Goal: Task Accomplishment & Management: Complete application form

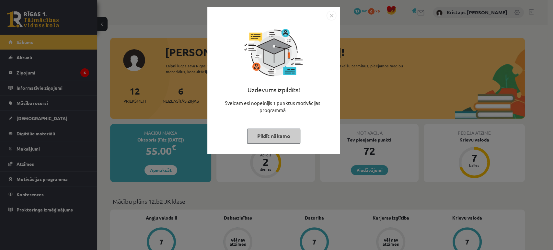
click at [330, 16] on img "Close" at bounding box center [332, 16] width 10 height 10
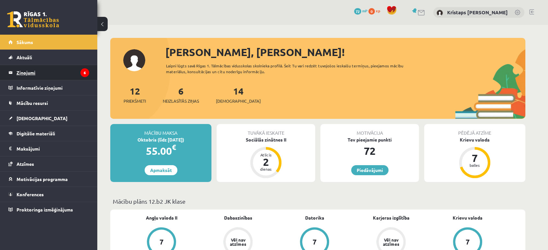
click at [70, 77] on legend "Ziņojumi 6" at bounding box center [53, 72] width 73 height 15
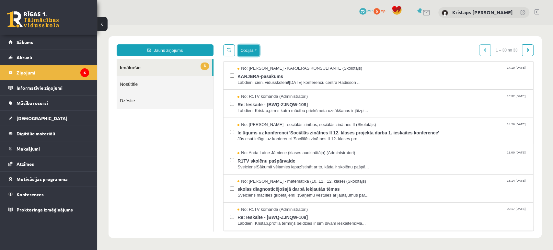
click at [243, 51] on button "Opcijas" at bounding box center [249, 51] width 22 height 12
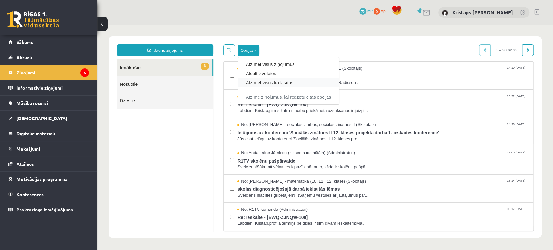
click at [262, 85] on link "Atzīmēt visus kā lasītus" at bounding box center [288, 82] width 85 height 6
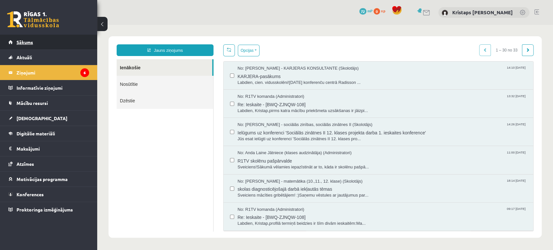
click at [63, 48] on link "Sākums" at bounding box center [48, 42] width 81 height 15
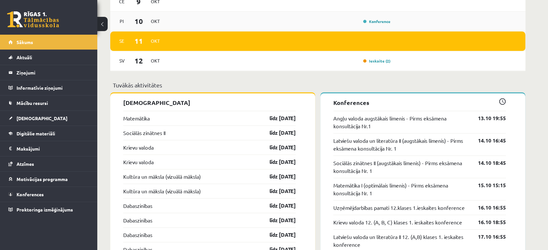
scroll to position [576, 0]
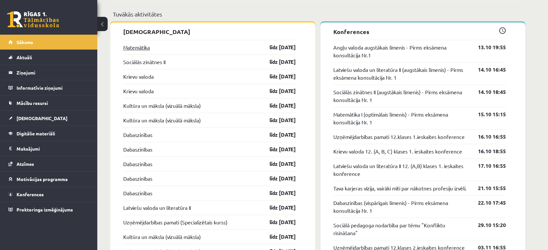
click at [141, 47] on link "Matemātika" at bounding box center [136, 47] width 27 height 8
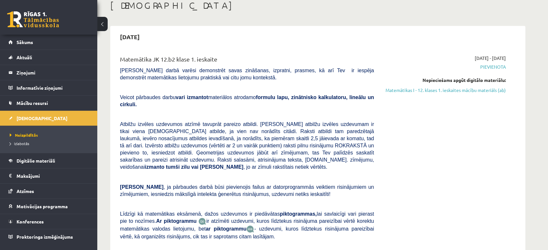
scroll to position [36, 0]
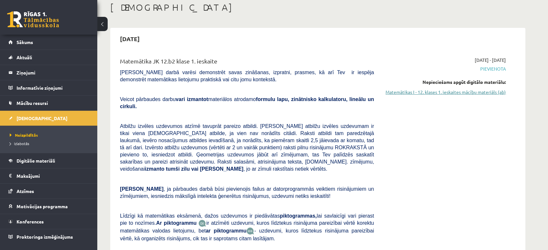
click at [482, 92] on link "Matemātikas I - 12. klases 1. ieskaites mācību materiāls (ab)" at bounding box center [445, 92] width 122 height 7
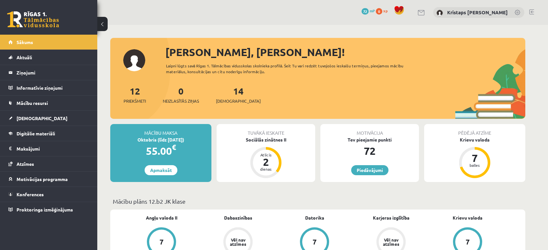
scroll to position [576, 0]
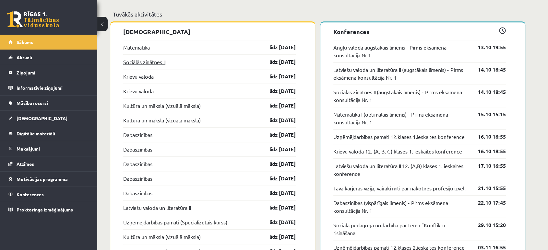
click at [156, 61] on link "Sociālās zinātnes II" at bounding box center [144, 62] width 42 height 8
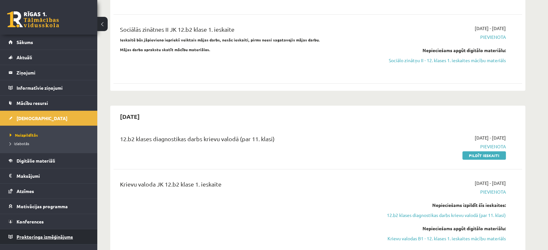
scroll to position [324, 0]
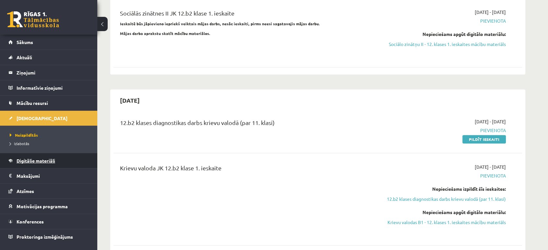
click at [32, 164] on link "Digitālie materiāli" at bounding box center [48, 160] width 81 height 15
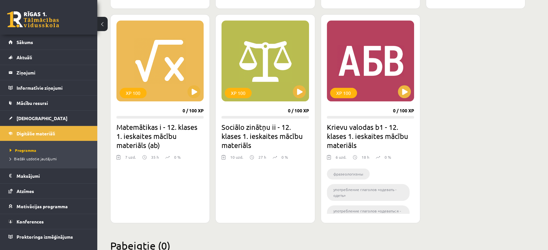
scroll to position [640, 0]
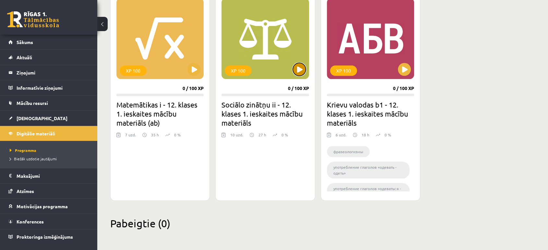
click at [297, 71] on button at bounding box center [299, 69] width 13 height 13
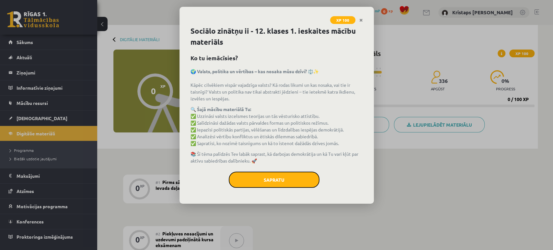
click at [287, 179] on button "Sapratu" at bounding box center [274, 180] width 91 height 16
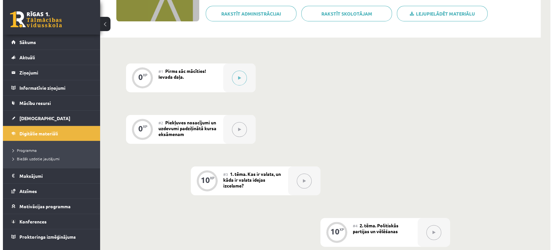
scroll to position [108, 0]
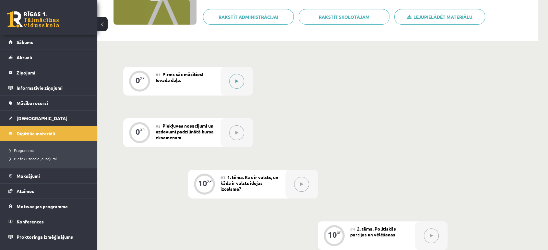
click at [236, 85] on button at bounding box center [236, 81] width 15 height 15
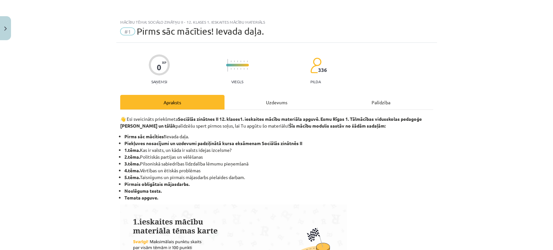
scroll to position [0, 0]
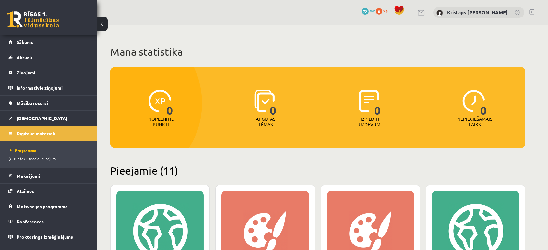
scroll to position [640, 0]
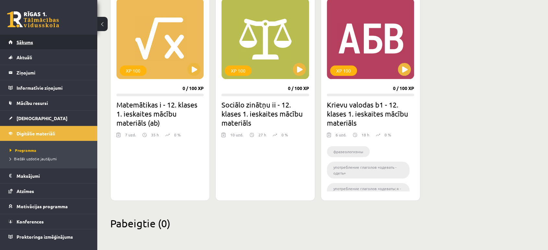
click at [53, 46] on link "Sākums" at bounding box center [48, 42] width 81 height 15
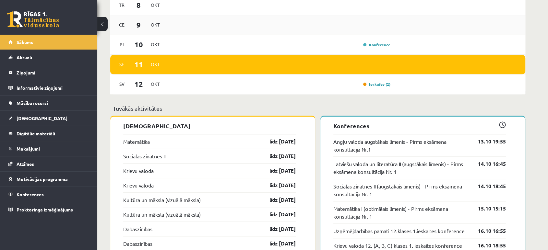
scroll to position [504, 0]
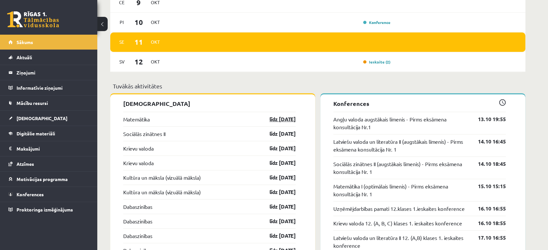
click at [288, 119] on link "līdz [DATE]" at bounding box center [277, 119] width 38 height 8
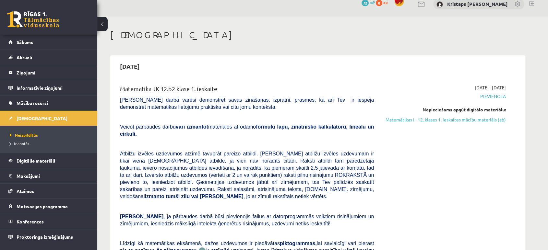
scroll to position [36, 0]
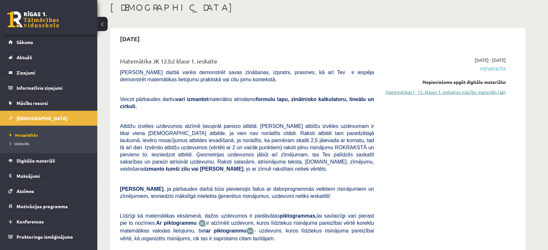
click at [438, 91] on link "Matemātikas I - 12. klases 1. ieskaites mācību materiāls (ab)" at bounding box center [445, 92] width 122 height 7
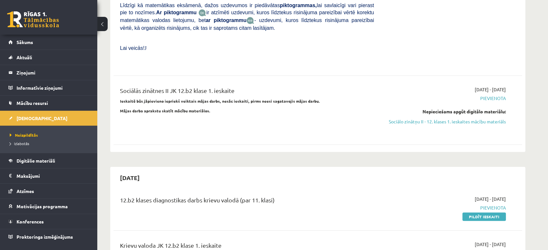
scroll to position [252, 0]
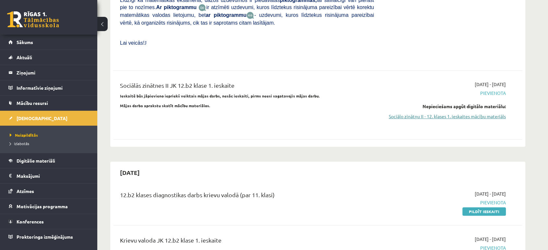
click at [434, 113] on link "Sociālo zinātņu II - 12. klases 1. ieskaites mācību materiāls" at bounding box center [445, 116] width 122 height 7
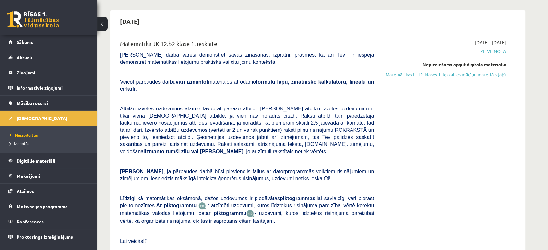
scroll to position [36, 0]
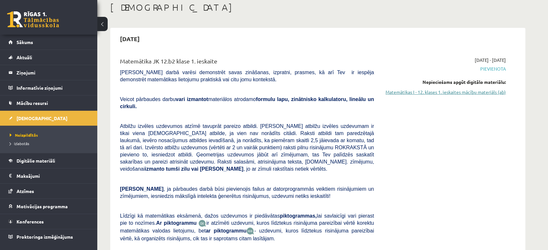
click at [441, 92] on link "Matemātikas I - 12. klases 1. ieskaites mācību materiāls (ab)" at bounding box center [445, 92] width 122 height 7
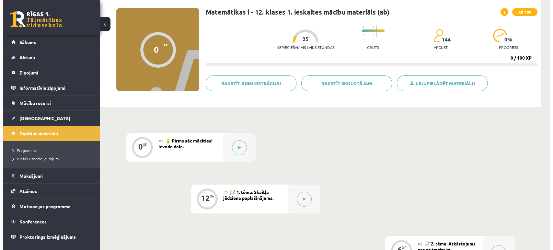
scroll to position [72, 0]
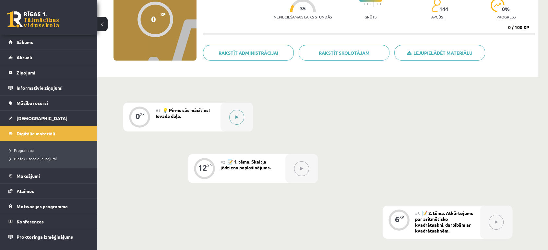
click at [238, 120] on button at bounding box center [236, 117] width 15 height 15
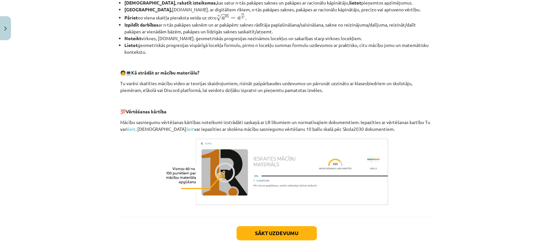
scroll to position [270, 0]
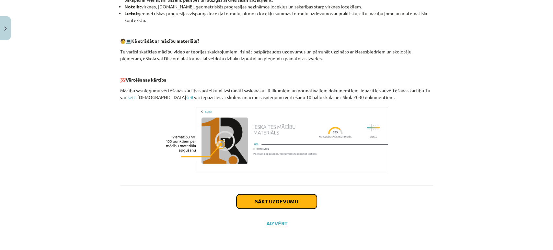
click at [276, 204] on button "Sākt uzdevumu" at bounding box center [277, 202] width 80 height 14
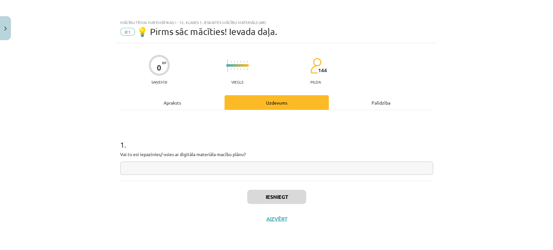
click at [243, 169] on input "text" at bounding box center [276, 168] width 313 height 13
type input "**"
click at [271, 199] on button "Iesniegt" at bounding box center [276, 197] width 59 height 14
click at [282, 225] on button "Nākamā nodarbība" at bounding box center [277, 223] width 64 height 15
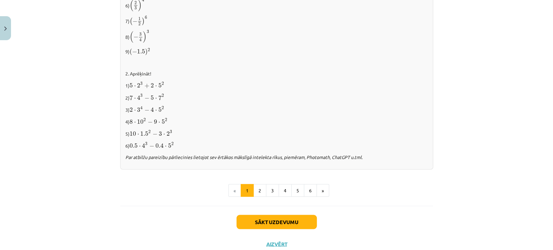
scroll to position [693, 0]
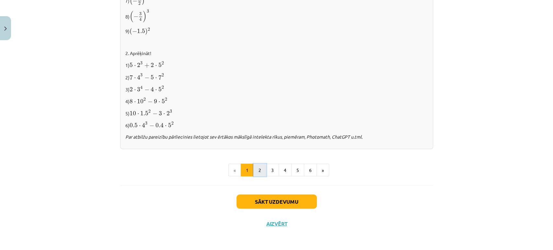
click at [259, 173] on button "2" at bounding box center [260, 170] width 13 height 13
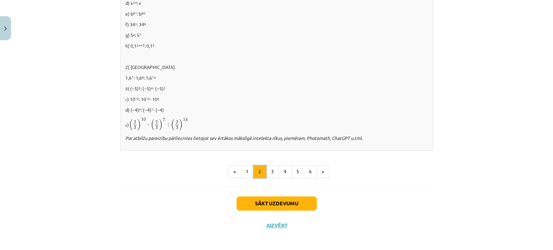
scroll to position [438, 0]
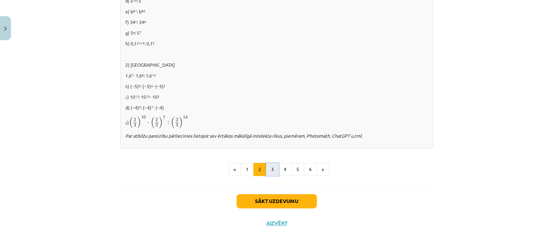
click at [274, 171] on button "3" at bounding box center [272, 169] width 13 height 13
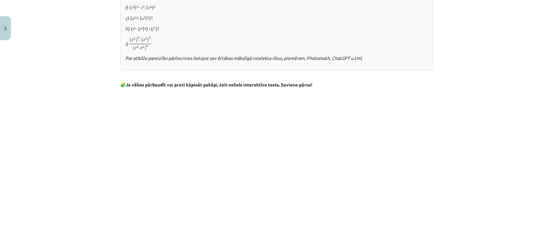
scroll to position [569, 0]
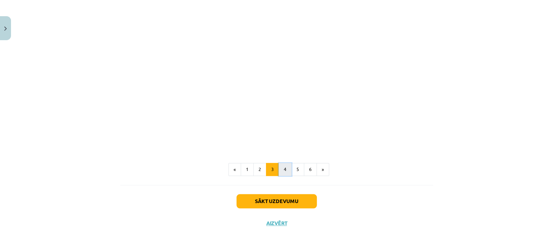
click at [285, 168] on button "4" at bounding box center [285, 169] width 13 height 13
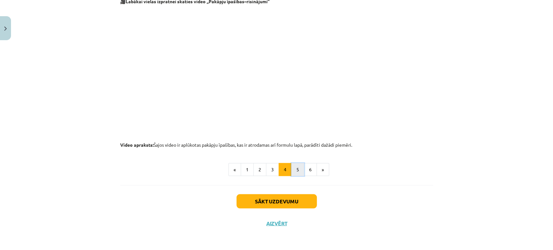
click at [296, 169] on button "5" at bounding box center [297, 169] width 13 height 13
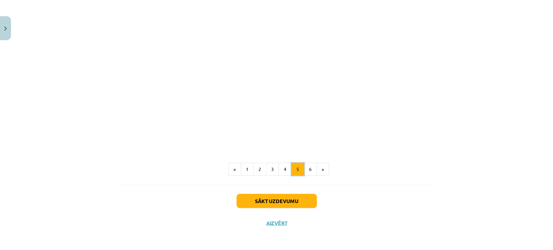
scroll to position [757, 0]
click at [306, 167] on button "6" at bounding box center [310, 169] width 13 height 13
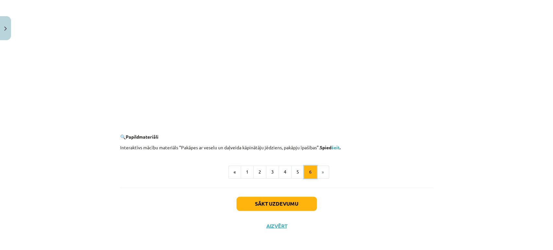
scroll to position [610, 0]
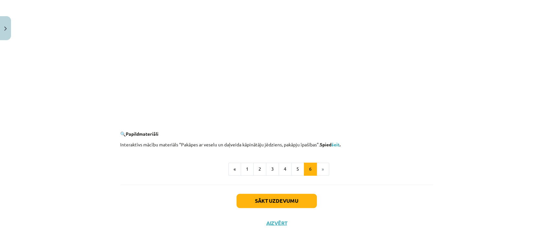
click at [321, 171] on li "»" at bounding box center [323, 169] width 12 height 13
click at [278, 202] on button "Sākt uzdevumu" at bounding box center [277, 201] width 80 height 14
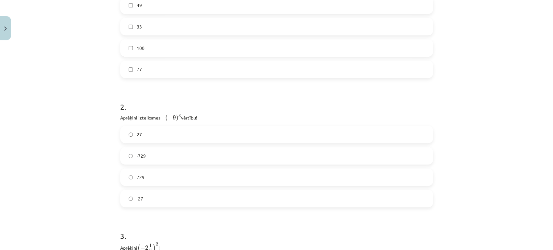
scroll to position [227, 0]
click at [163, 182] on label "729" at bounding box center [277, 180] width 312 height 16
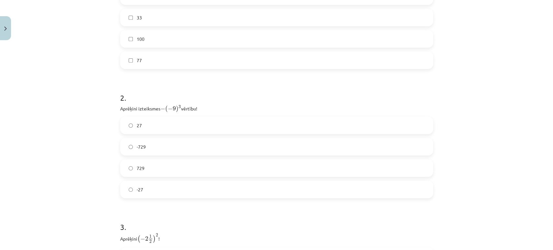
scroll to position [371, 0]
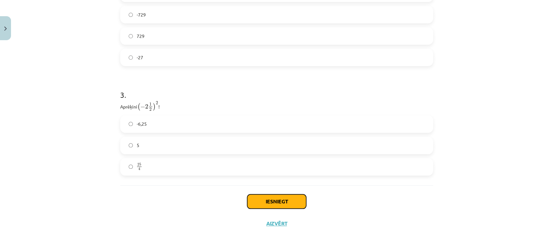
click at [279, 201] on button "Iesniegt" at bounding box center [276, 202] width 59 height 14
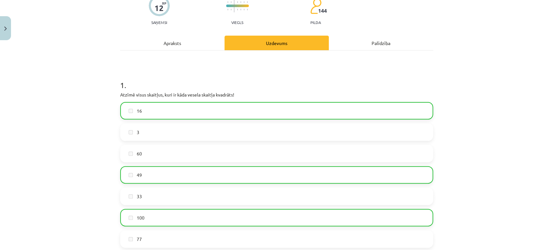
scroll to position [47, 0]
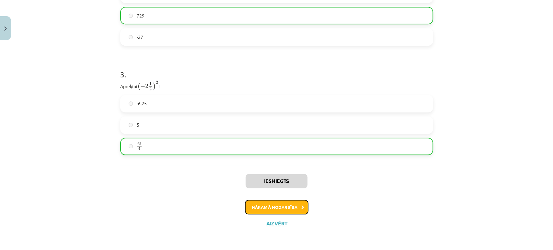
click at [278, 209] on button "Nākamā nodarbība" at bounding box center [277, 207] width 64 height 15
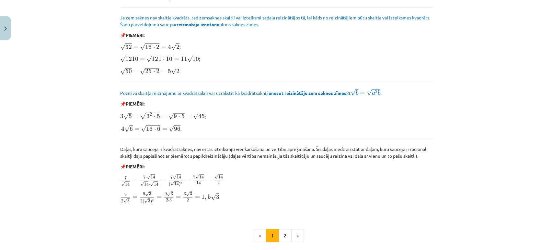
scroll to position [767, 0]
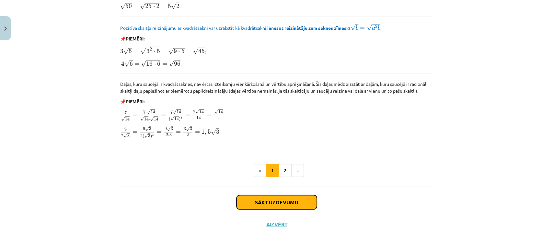
click at [274, 203] on button "Sākt uzdevumu" at bounding box center [277, 202] width 80 height 14
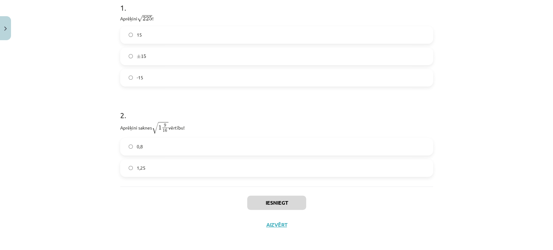
scroll to position [149, 0]
click at [154, 163] on label "1,25" at bounding box center [277, 167] width 312 height 16
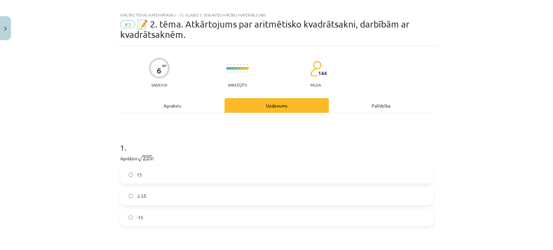
scroll to position [5, 0]
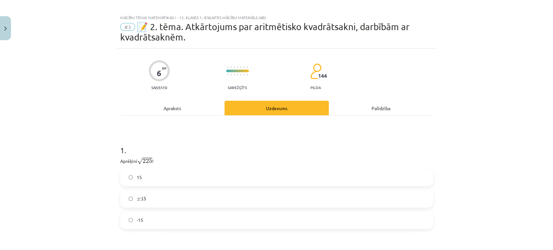
click at [160, 223] on label "-15" at bounding box center [277, 220] width 312 height 16
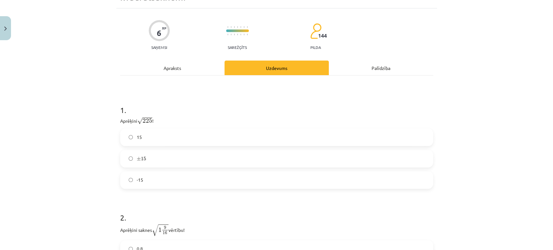
scroll to position [41, 0]
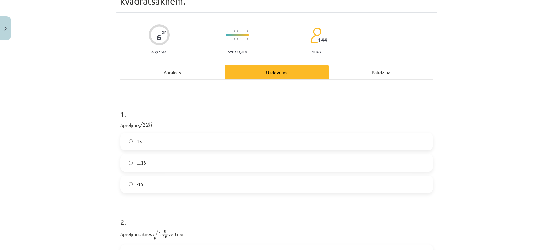
click at [154, 147] on label "15" at bounding box center [277, 142] width 312 height 16
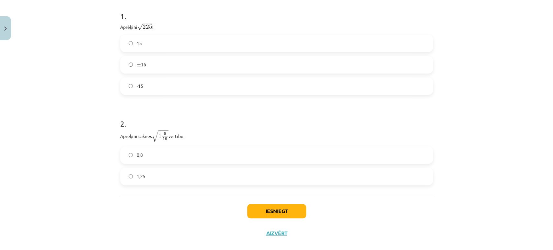
scroll to position [149, 0]
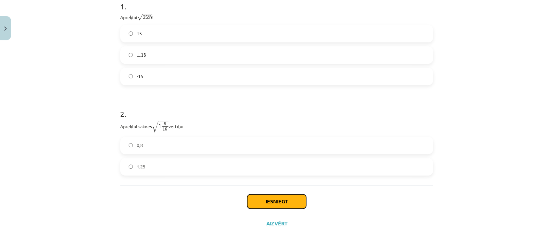
click at [276, 205] on button "Iesniegt" at bounding box center [276, 202] width 59 height 14
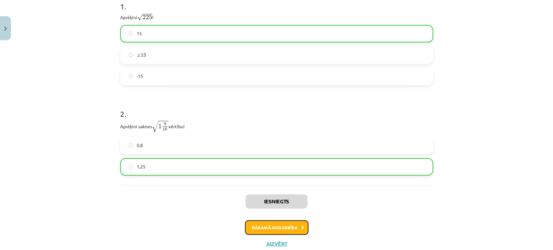
click at [278, 228] on button "Nākamā nodarbība" at bounding box center [277, 227] width 64 height 15
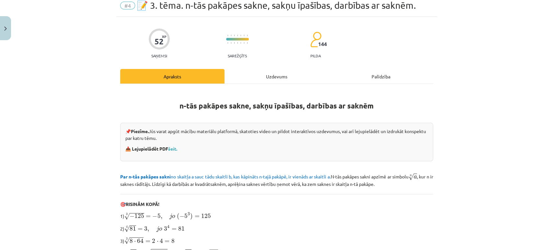
scroll to position [194, 0]
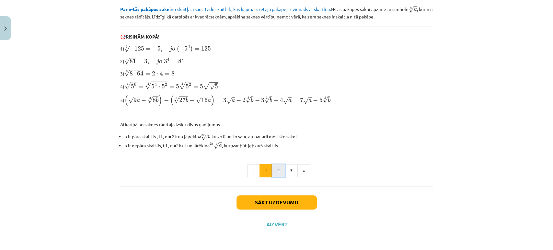
click at [275, 173] on button "2" at bounding box center [278, 170] width 13 height 13
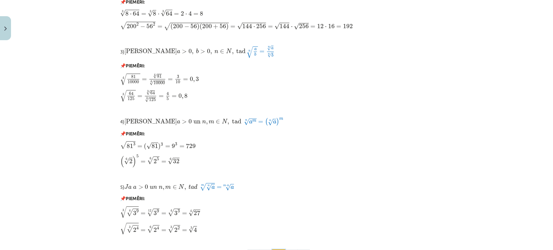
scroll to position [536, 0]
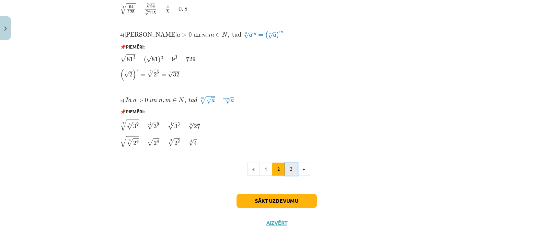
click at [288, 172] on button "3" at bounding box center [291, 169] width 13 height 13
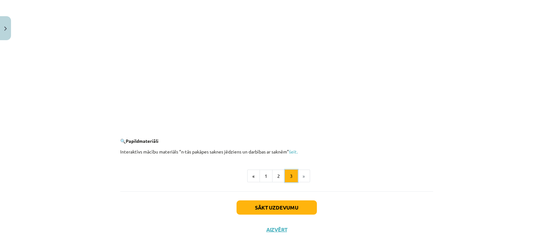
scroll to position [1165, 0]
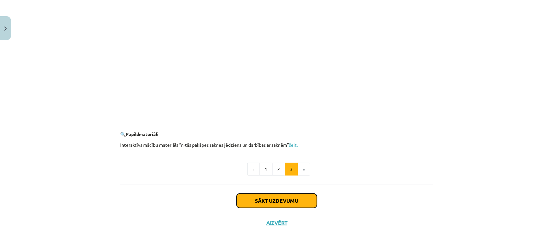
click at [275, 201] on button "Sākt uzdevumu" at bounding box center [277, 201] width 80 height 14
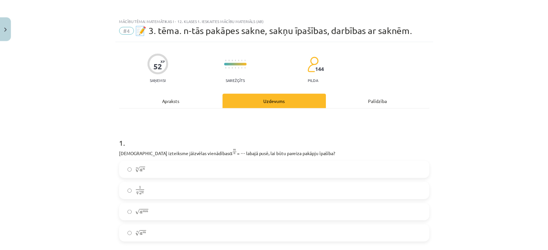
scroll to position [0, 0]
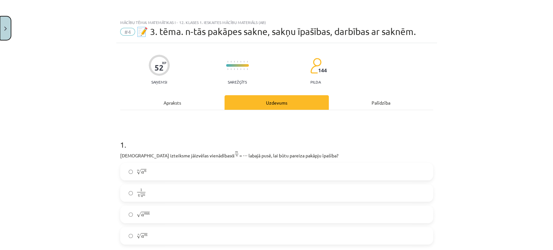
click at [7, 27] on button "Close" at bounding box center [5, 28] width 11 height 24
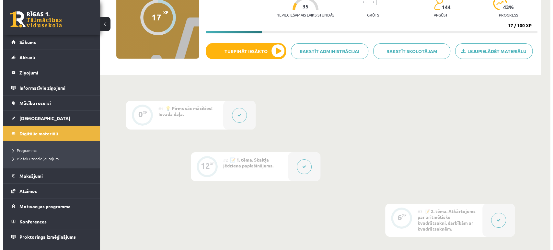
scroll to position [72, 0]
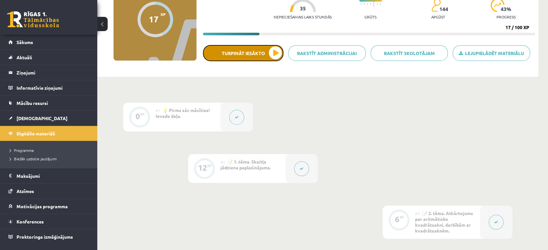
click at [252, 52] on button "Turpināt iesākto" at bounding box center [243, 53] width 80 height 16
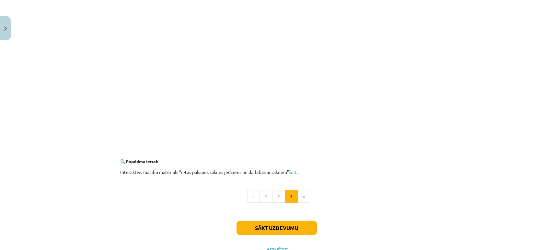
scroll to position [1165, 0]
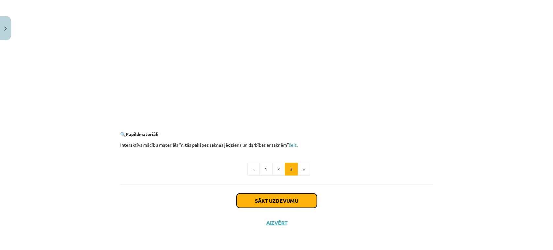
click at [270, 201] on button "Sākt uzdevumu" at bounding box center [277, 201] width 80 height 14
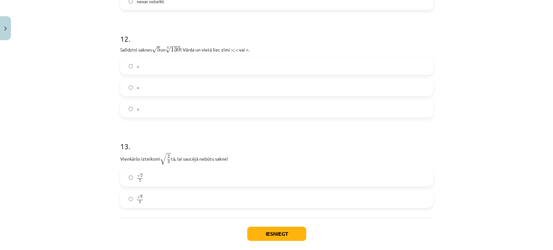
scroll to position [1437, 0]
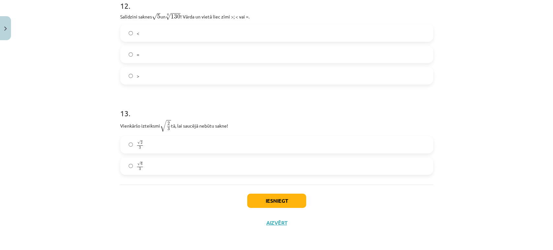
click at [150, 167] on label "√ 6 3 6 3" at bounding box center [277, 166] width 312 height 16
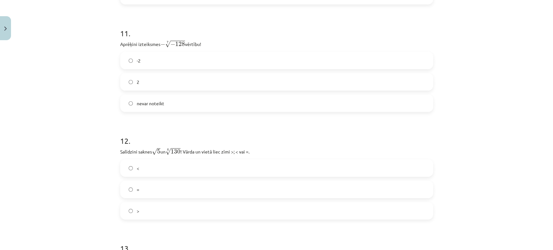
scroll to position [1292, 0]
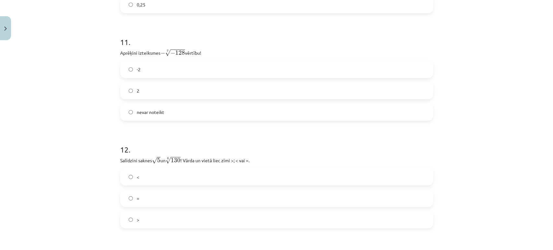
click at [223, 202] on label "=" at bounding box center [277, 198] width 312 height 16
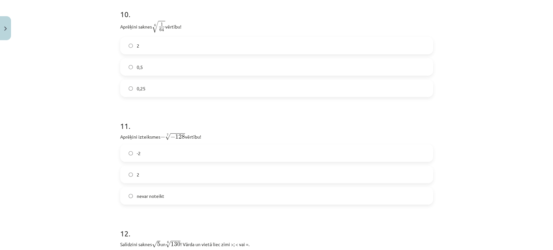
scroll to position [1184, 0]
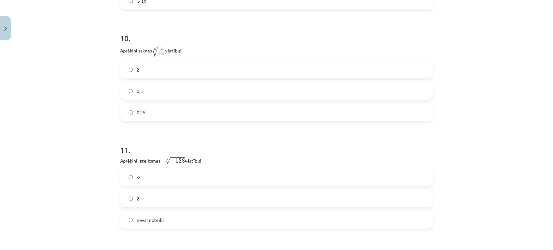
click at [150, 203] on label "2" at bounding box center [277, 199] width 312 height 16
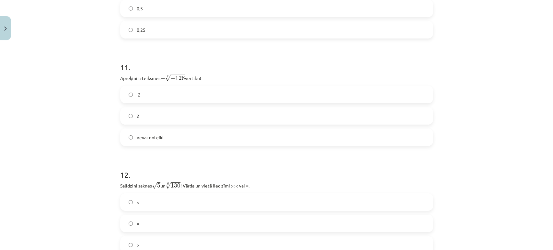
scroll to position [1328, 0]
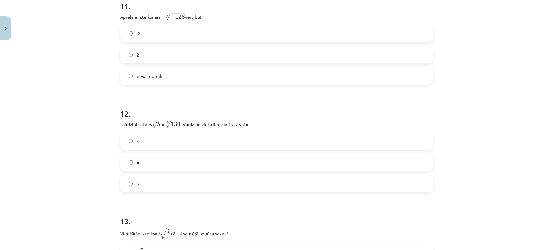
click at [158, 147] on label "<" at bounding box center [277, 141] width 312 height 16
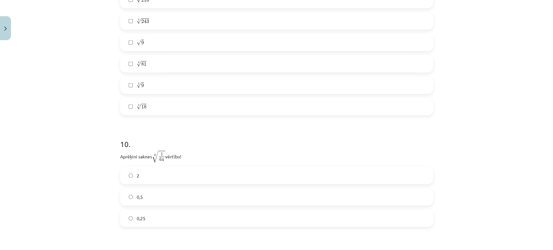
scroll to position [1076, 0]
click at [147, 202] on label "0,5" at bounding box center [277, 199] width 312 height 16
click at [141, 150] on label "√ 9 9" at bounding box center [277, 153] width 312 height 16
click at [186, 194] on label "3 √ 9 9 3" at bounding box center [277, 195] width 312 height 16
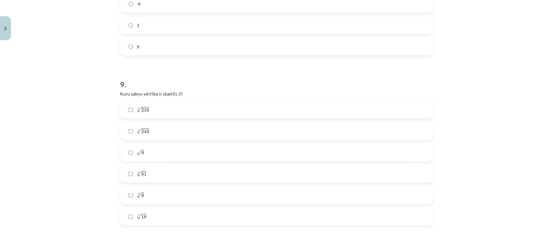
click at [186, 219] on label "3 √ 18 18 3" at bounding box center [277, 217] width 312 height 16
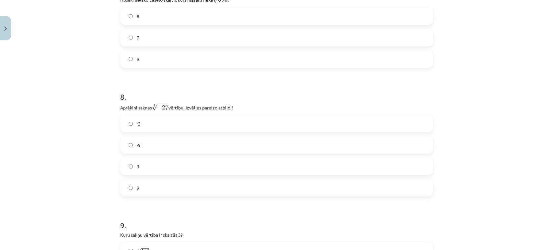
scroll to position [824, 0]
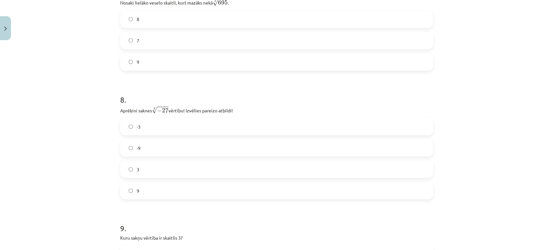
click at [196, 188] on label "9" at bounding box center [277, 191] width 312 height 16
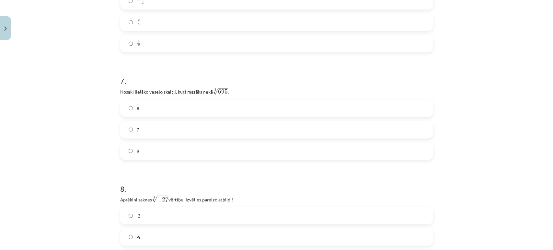
scroll to position [716, 0]
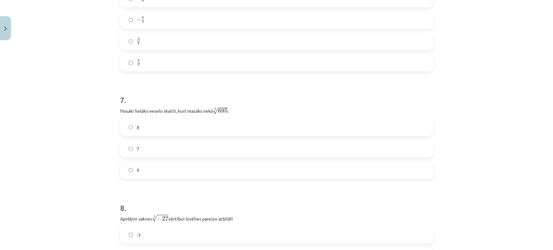
click at [147, 132] on label "8" at bounding box center [277, 127] width 312 height 16
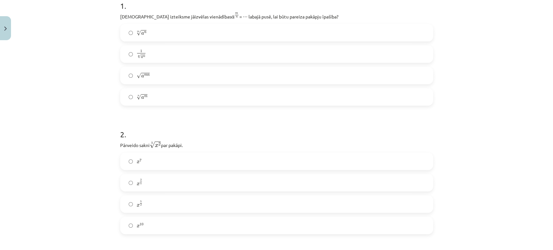
scroll to position [104, 0]
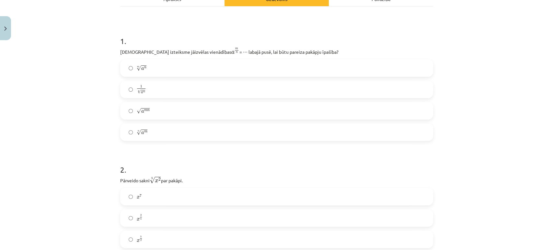
click at [192, 113] on label "√ a m n a m n" at bounding box center [277, 111] width 312 height 16
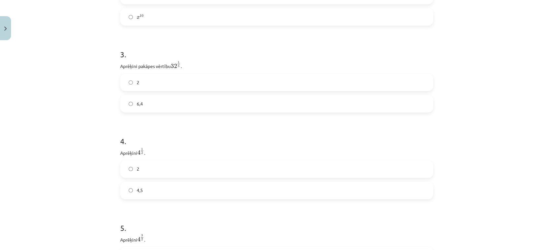
scroll to position [392, 0]
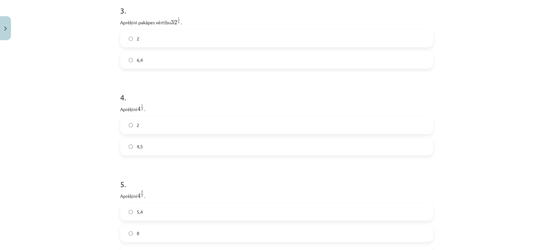
drag, startPoint x: 153, startPoint y: 36, endPoint x: 146, endPoint y: 43, distance: 10.6
click at [153, 38] on label "2" at bounding box center [277, 38] width 312 height 16
drag, startPoint x: 149, startPoint y: 126, endPoint x: 0, endPoint y: 143, distance: 150.3
click at [147, 128] on label "2" at bounding box center [277, 125] width 312 height 16
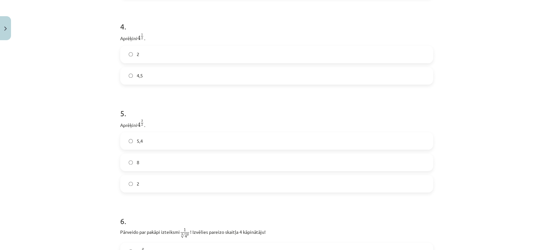
scroll to position [464, 0]
click at [172, 158] on label "8" at bounding box center [277, 161] width 312 height 16
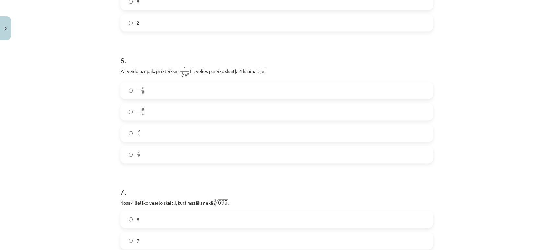
scroll to position [644, 0]
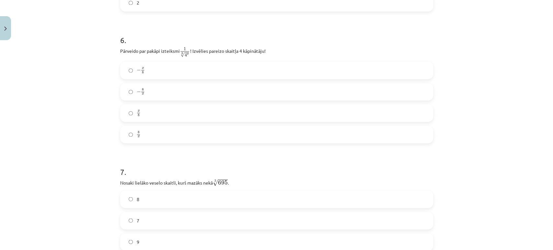
click at [246, 118] on label "x 8 x 8" at bounding box center [277, 113] width 312 height 16
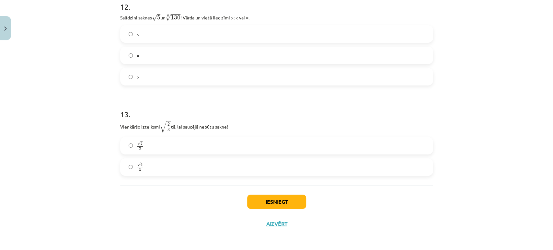
scroll to position [1437, 0]
click at [278, 199] on button "Iesniegt" at bounding box center [276, 201] width 59 height 14
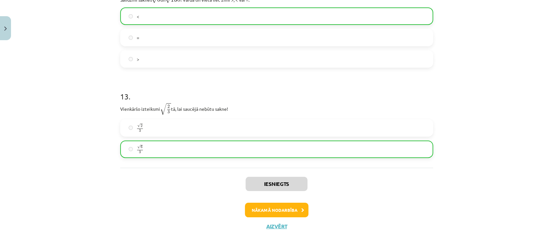
scroll to position [1457, 0]
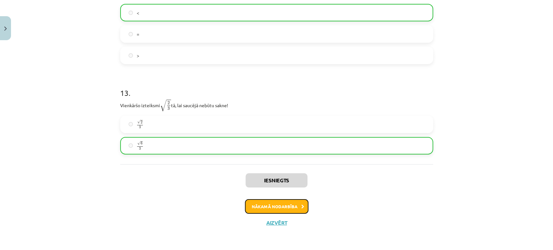
click at [282, 210] on button "Nākamā nodarbība" at bounding box center [277, 206] width 64 height 15
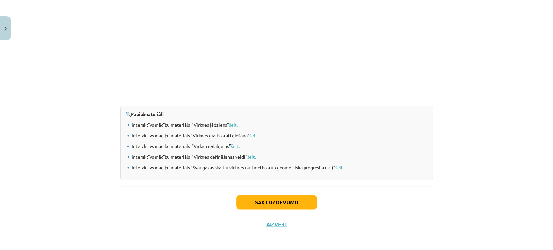
scroll to position [658, 0]
click at [277, 202] on button "Sākt uzdevumu" at bounding box center [277, 202] width 80 height 14
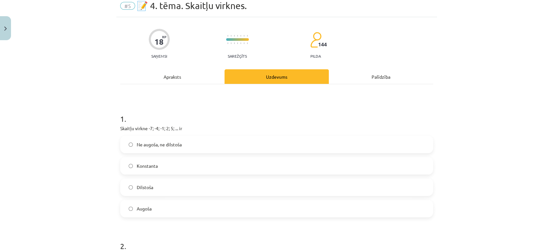
scroll to position [16, 0]
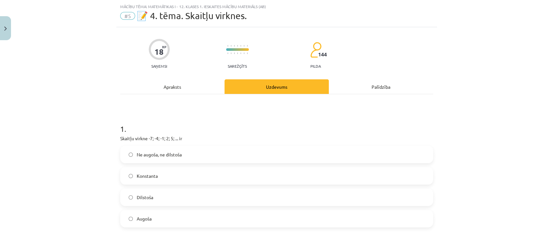
click at [179, 199] on label "Dilstoša" at bounding box center [277, 197] width 312 height 16
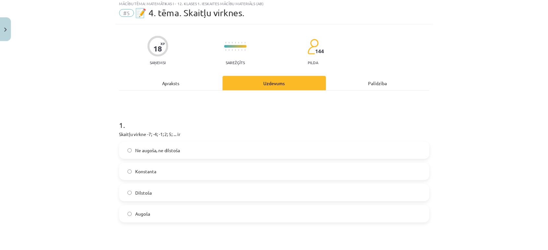
scroll to position [0, 0]
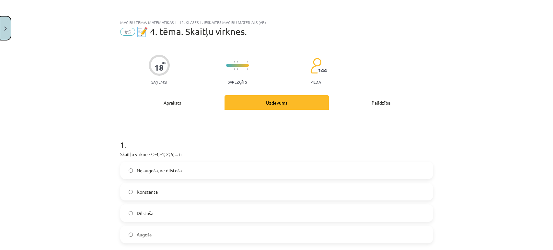
click at [7, 25] on button "Close" at bounding box center [5, 28] width 11 height 24
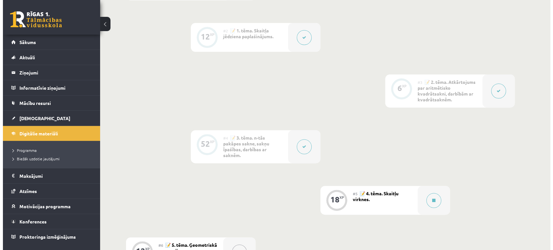
scroll to position [324, 0]
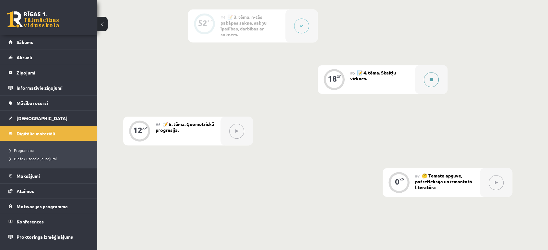
click at [431, 80] on icon at bounding box center [431, 80] width 3 height 4
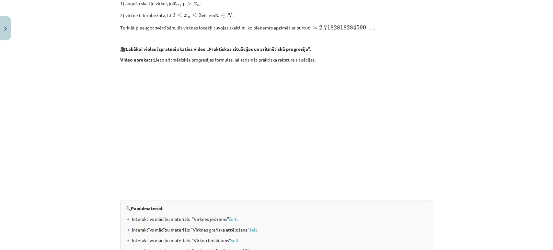
scroll to position [658, 0]
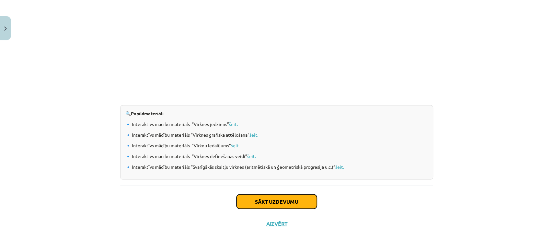
click at [286, 204] on button "Sākt uzdevumu" at bounding box center [277, 202] width 80 height 14
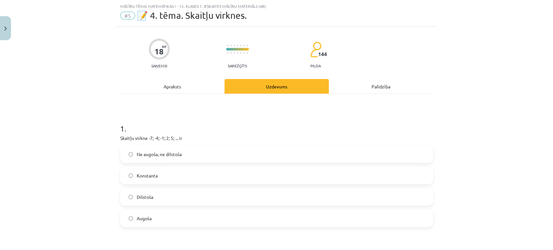
scroll to position [16, 0]
click at [205, 195] on label "Dilstoša" at bounding box center [277, 197] width 312 height 16
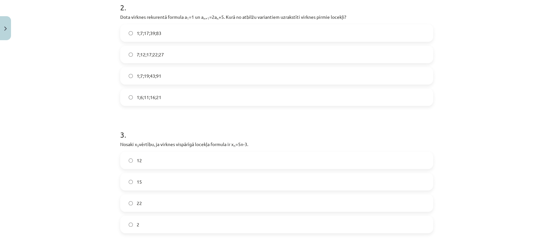
scroll to position [268, 0]
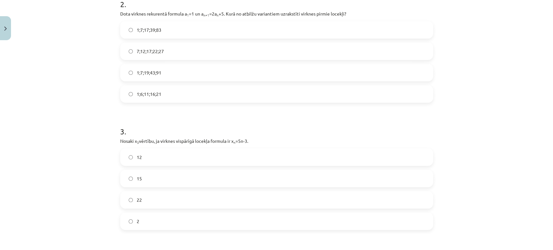
click at [156, 75] on span "1;7;19;43;91" at bounding box center [149, 72] width 25 height 7
click at [154, 160] on label "12" at bounding box center [277, 157] width 312 height 16
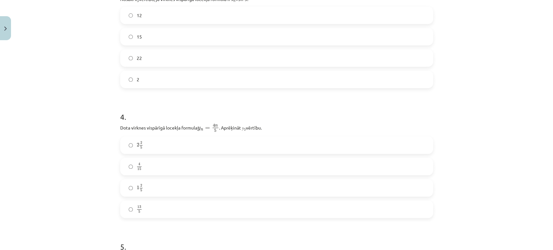
scroll to position [520, 0]
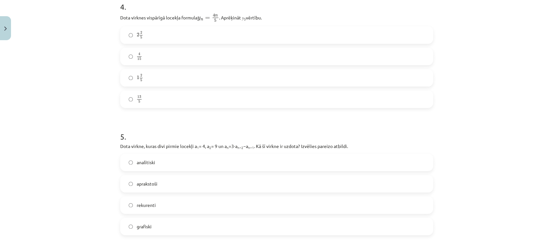
click at [184, 104] on label "13 5 13 5" at bounding box center [277, 99] width 312 height 16
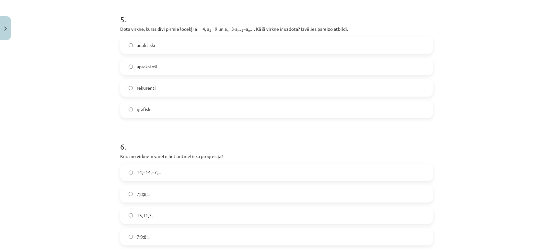
scroll to position [635, 0]
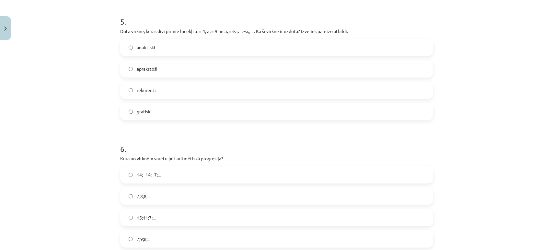
click at [151, 220] on label "15;11;7;..." at bounding box center [277, 217] width 312 height 16
click at [170, 85] on label "rekurenti" at bounding box center [277, 90] width 312 height 16
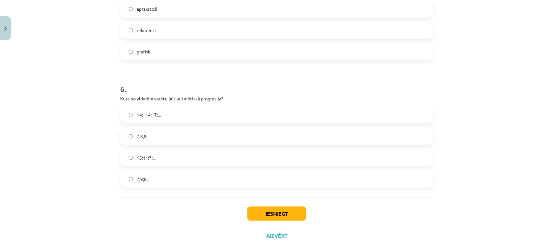
scroll to position [708, 0]
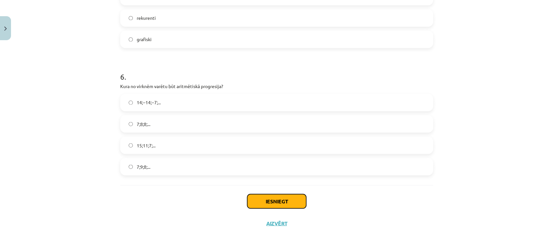
click at [284, 203] on button "Iesniegt" at bounding box center [276, 201] width 59 height 14
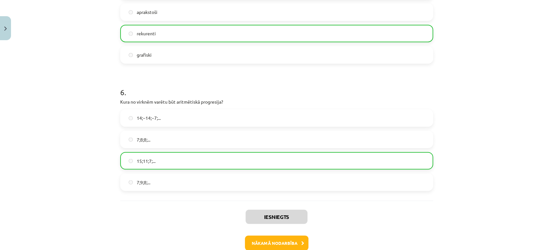
scroll to position [728, 0]
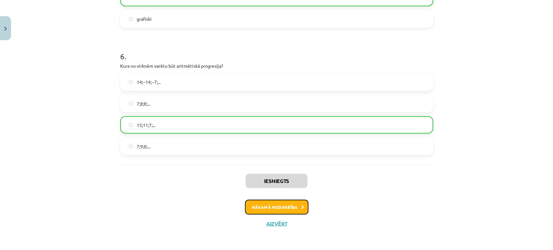
click at [279, 207] on button "Nākamā nodarbība" at bounding box center [277, 207] width 64 height 15
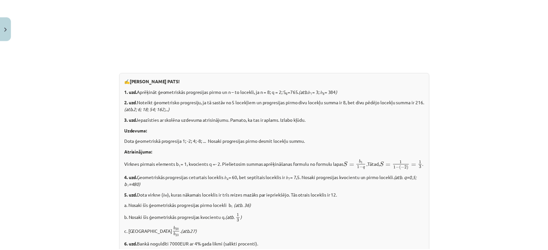
scroll to position [800, 0]
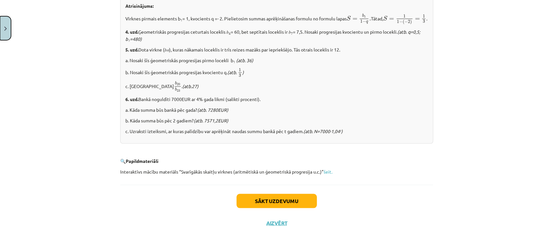
click at [4, 33] on button "Close" at bounding box center [5, 28] width 11 height 24
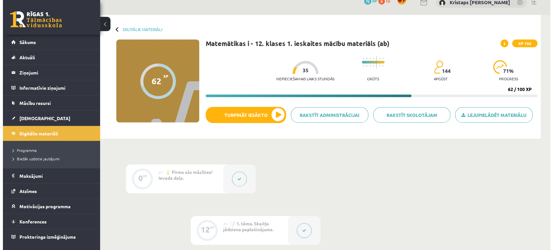
scroll to position [0, 0]
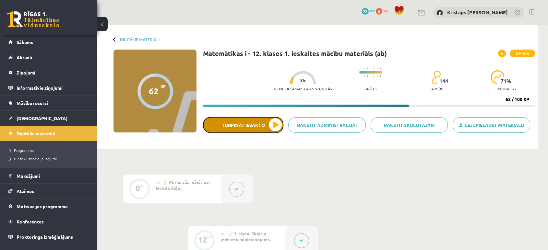
click at [257, 126] on button "Turpināt iesākto" at bounding box center [243, 125] width 80 height 16
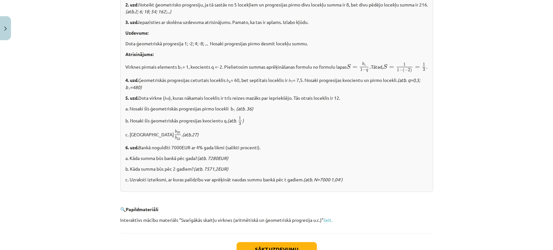
scroll to position [800, 0]
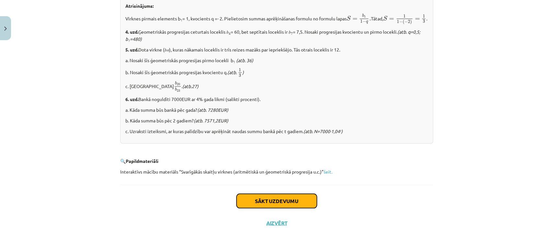
click at [288, 202] on button "Sākt uzdevumu" at bounding box center [277, 201] width 80 height 14
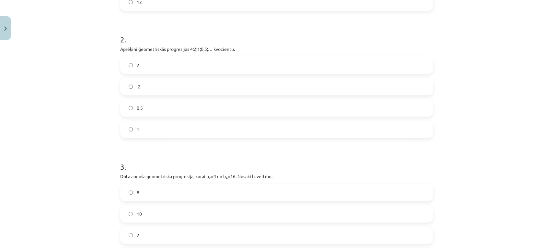
scroll to position [136, 0]
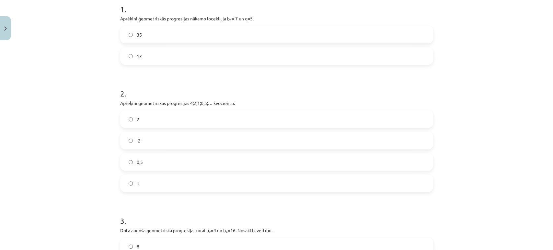
click at [158, 34] on label "35" at bounding box center [277, 35] width 312 height 16
click at [140, 163] on label "0,5" at bounding box center [277, 162] width 312 height 16
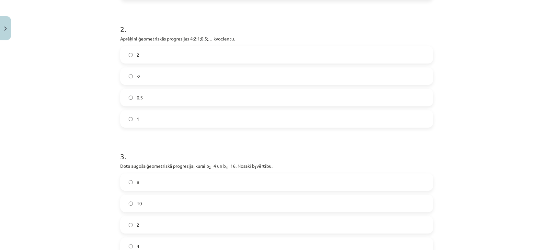
scroll to position [280, 0]
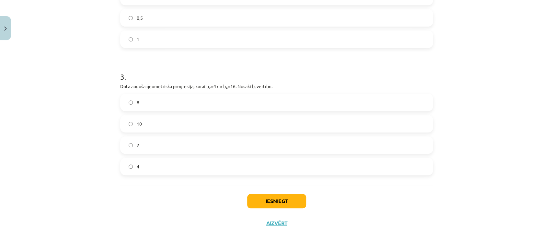
click at [166, 108] on label "8" at bounding box center [277, 102] width 312 height 16
click at [271, 204] on button "Iesniegt" at bounding box center [276, 201] width 59 height 14
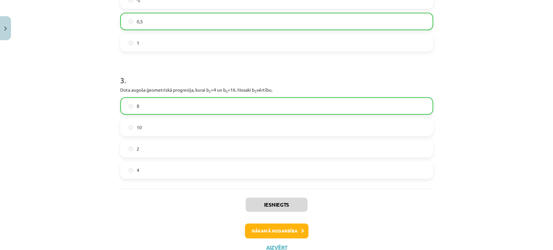
scroll to position [301, 0]
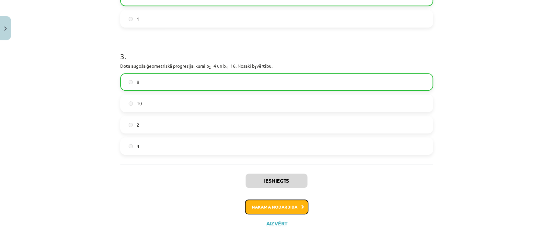
click at [275, 209] on button "Nākamā nodarbība" at bounding box center [277, 207] width 64 height 15
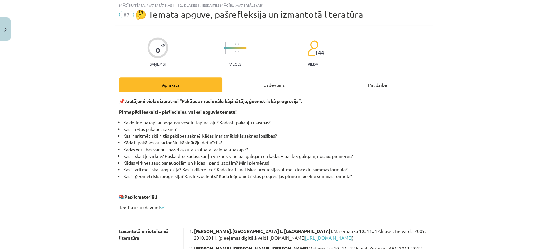
scroll to position [16, 0]
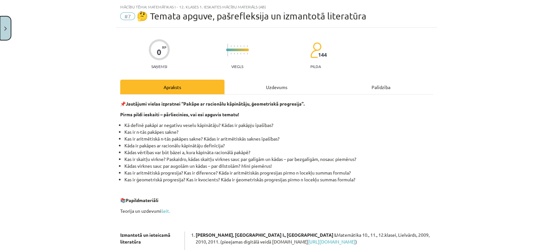
click at [4, 29] on button "Close" at bounding box center [5, 28] width 11 height 24
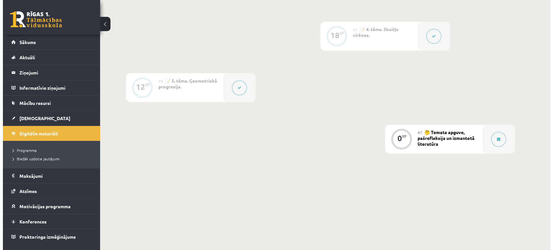
scroll to position [384, 0]
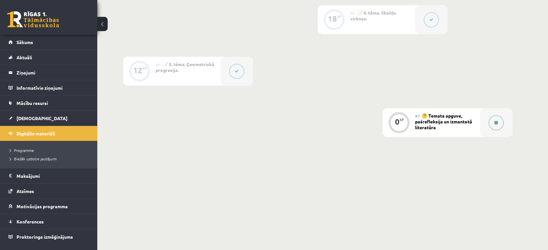
click at [500, 121] on button at bounding box center [496, 122] width 15 height 15
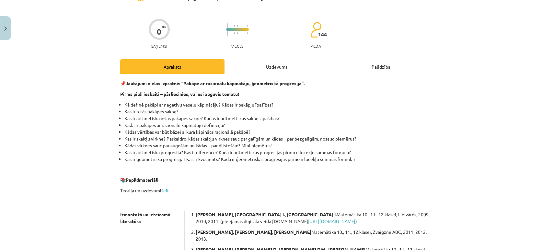
click at [276, 67] on div "Uzdevums" at bounding box center [277, 66] width 104 height 15
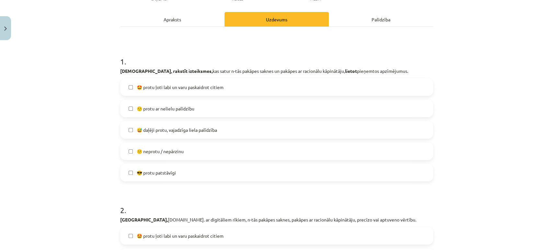
scroll to position [108, 0]
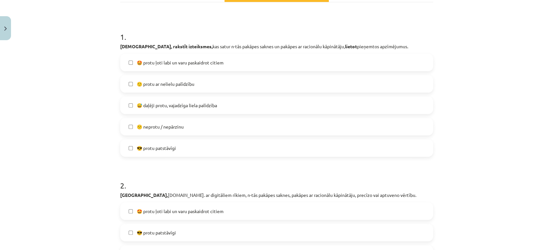
click at [196, 109] on label "😅 daļēji protu, vajadzīga liela palīdzība" at bounding box center [277, 105] width 312 height 16
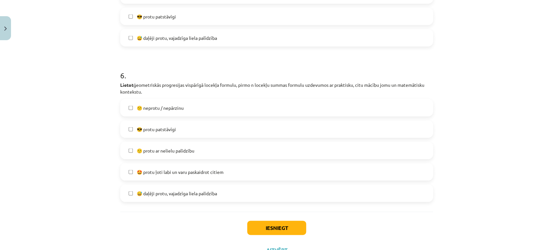
scroll to position [669, 0]
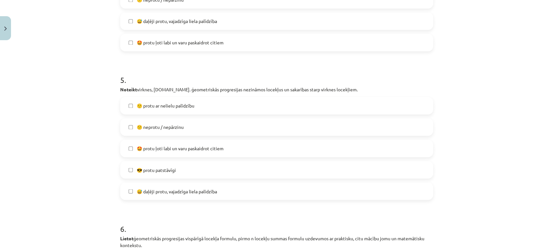
click at [181, 109] on label "🙂 protu ar nelielu palīdzību" at bounding box center [277, 106] width 312 height 16
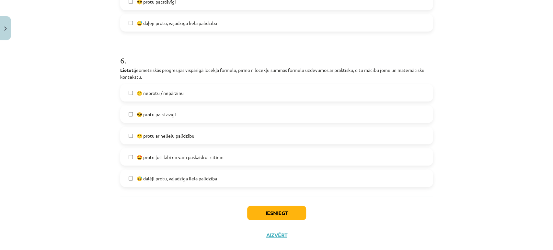
scroll to position [848, 0]
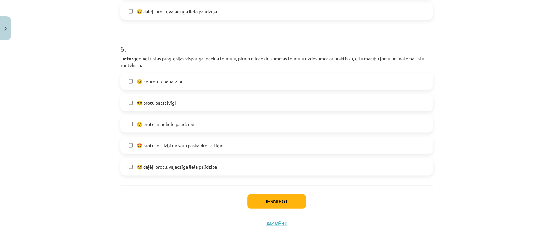
click at [194, 168] on span "😅 daļēji protu, vajadzīga liela palīdzība" at bounding box center [177, 167] width 80 height 7
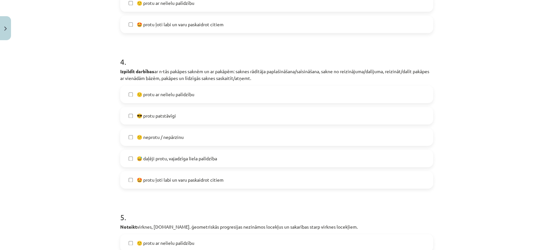
scroll to position [524, 0]
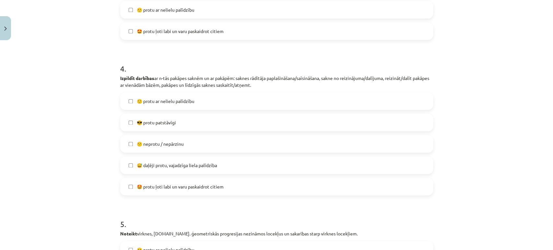
click at [198, 166] on span "😅 daļēji protu, vajadzīga liela palīdzība" at bounding box center [177, 165] width 80 height 7
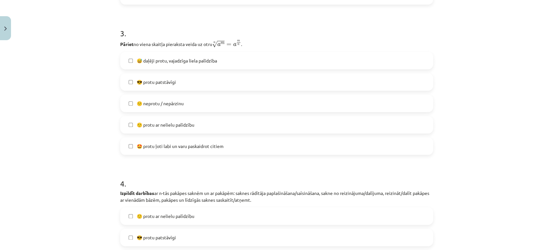
scroll to position [380, 0]
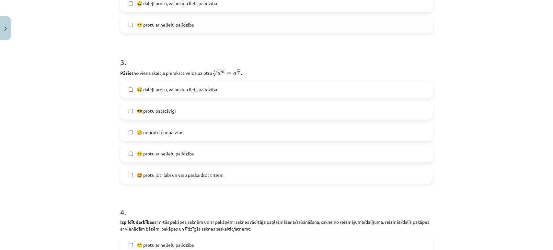
click at [181, 90] on span "😅 daļēji protu, vajadzīga liela palīdzība" at bounding box center [177, 89] width 80 height 7
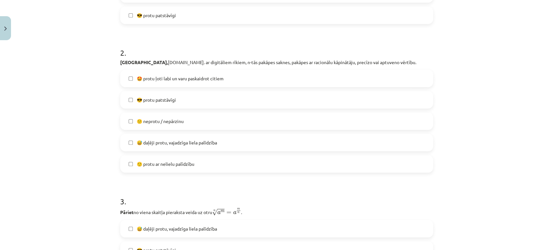
scroll to position [236, 0]
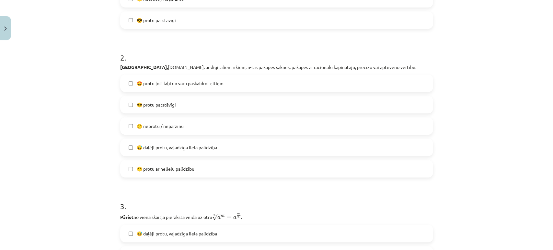
click at [180, 169] on span "🙂 protu ar nelielu palīdzību" at bounding box center [166, 169] width 58 height 7
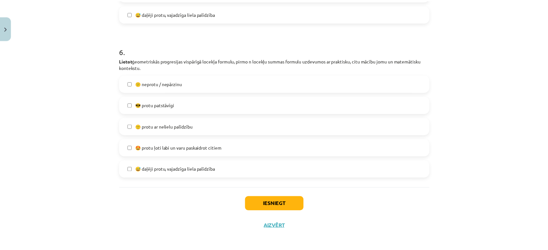
scroll to position [848, 0]
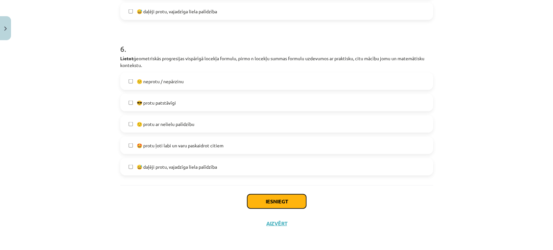
click at [273, 202] on button "Iesniegt" at bounding box center [276, 202] width 59 height 14
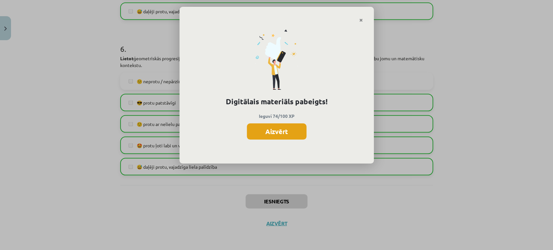
click at [283, 133] on button "Aizvērt" at bounding box center [277, 132] width 60 height 16
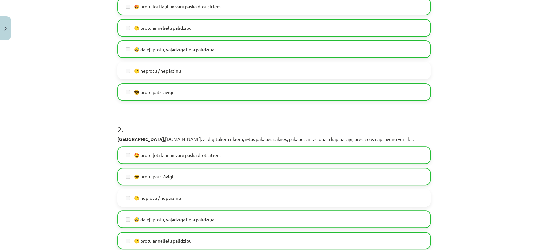
scroll to position [0, 0]
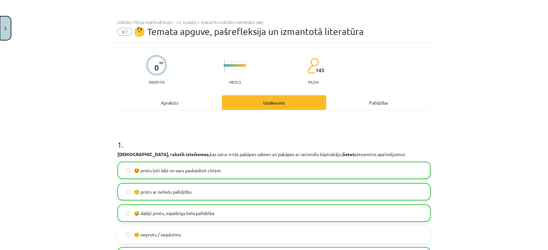
click at [1, 28] on button "Close" at bounding box center [5, 28] width 11 height 24
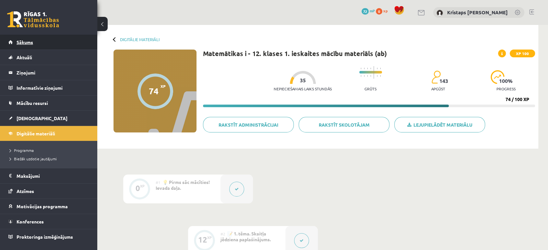
click at [30, 43] on span "Sākums" at bounding box center [25, 42] width 17 height 6
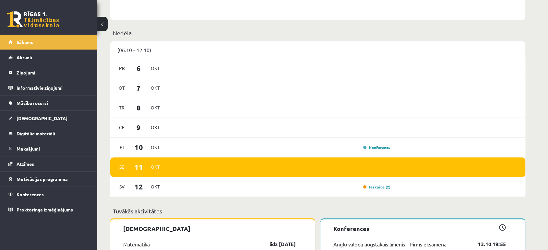
scroll to position [468, 0]
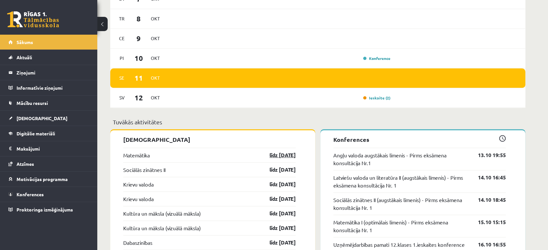
click at [273, 156] on link "līdz [DATE]" at bounding box center [277, 155] width 38 height 8
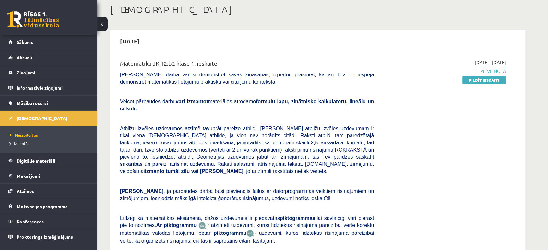
scroll to position [36, 0]
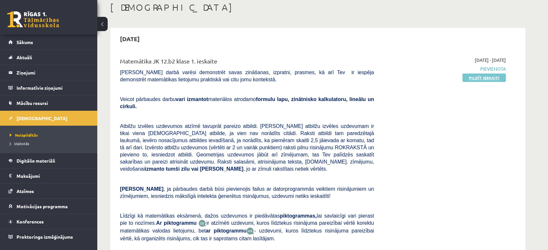
click at [486, 80] on link "Pildīt ieskaiti" at bounding box center [483, 78] width 43 height 8
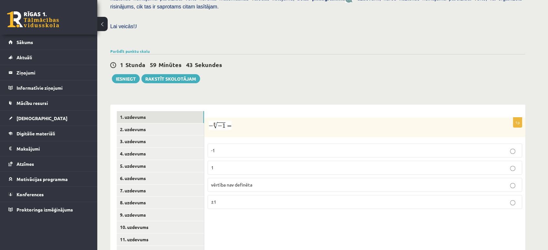
scroll to position [180, 0]
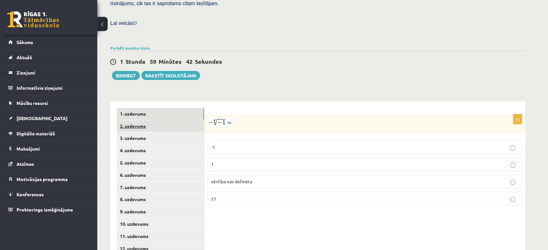
click at [167, 120] on link "2. uzdevums" at bounding box center [160, 126] width 87 height 12
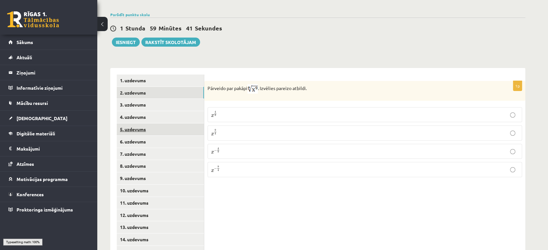
scroll to position [226, 0]
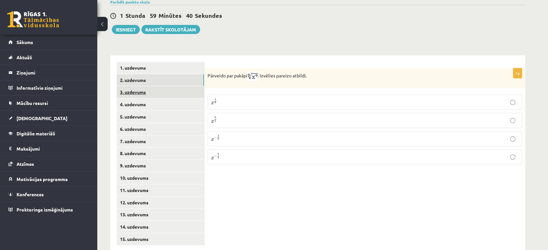
click at [172, 86] on link "3. uzdevums" at bounding box center [160, 92] width 87 height 12
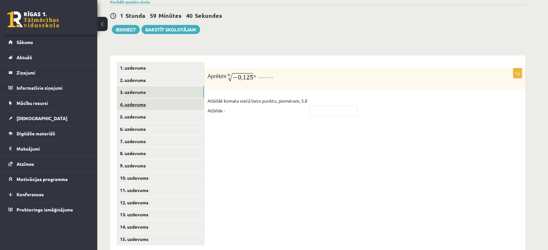
click at [167, 99] on link "4. uzdevums" at bounding box center [160, 105] width 87 height 12
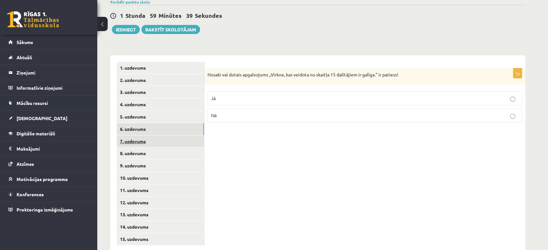
drag, startPoint x: 170, startPoint y: 117, endPoint x: 168, endPoint y: 131, distance: 13.4
click at [170, 123] on link "6. uzdevums" at bounding box center [160, 129] width 87 height 12
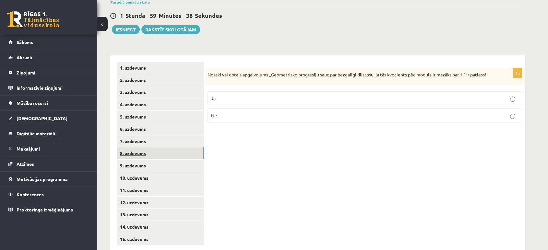
click at [169, 148] on link "8. uzdevums" at bounding box center [160, 154] width 87 height 12
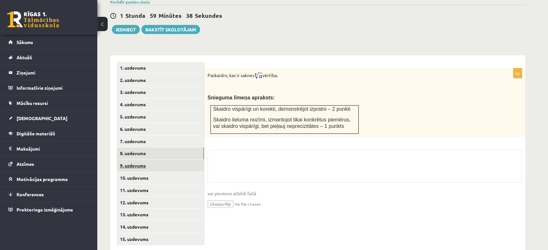
click at [168, 160] on link "9. uzdevums" at bounding box center [160, 166] width 87 height 12
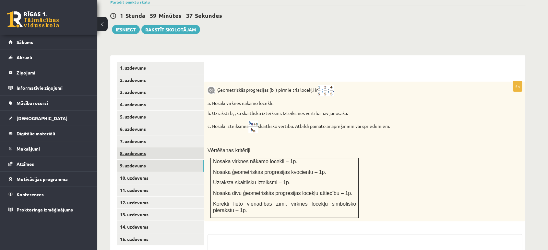
click at [165, 148] on link "8. uzdevums" at bounding box center [160, 154] width 87 height 12
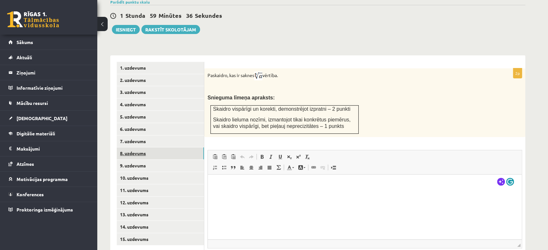
scroll to position [0, 0]
click at [166, 160] on link "9. uzdevums" at bounding box center [160, 166] width 87 height 12
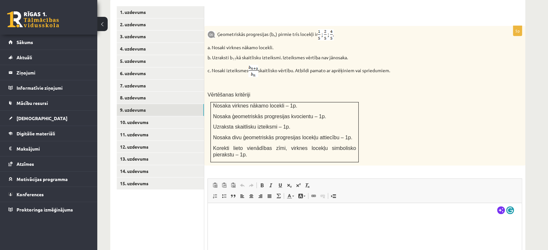
scroll to position [278, 0]
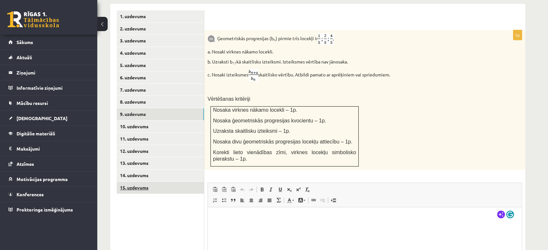
click at [159, 182] on link "15. uzdevums" at bounding box center [160, 188] width 87 height 12
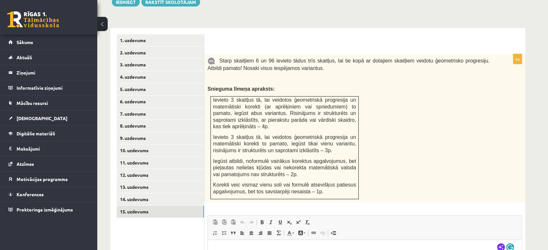
scroll to position [214, 0]
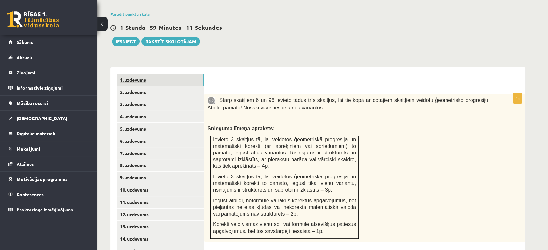
click at [165, 74] on link "1. uzdevums" at bounding box center [160, 80] width 87 height 12
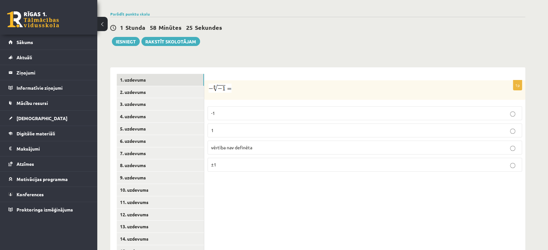
click at [222, 127] on p "1" at bounding box center [364, 130] width 307 height 7
click at [165, 86] on link "2. uzdevums" at bounding box center [160, 92] width 87 height 12
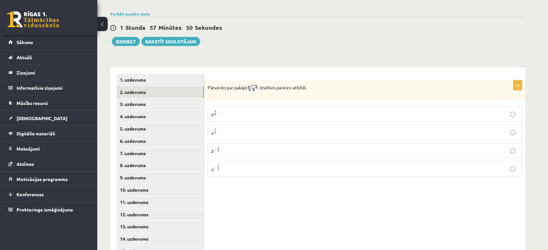
click at [233, 128] on p "x 9 4 x 9 4" at bounding box center [364, 132] width 307 height 8
click at [174, 98] on link "3. uzdevums" at bounding box center [160, 104] width 87 height 12
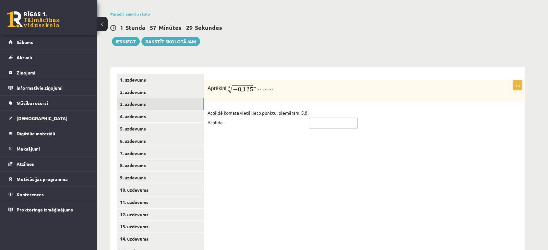
click at [332, 118] on input "text" at bounding box center [333, 123] width 49 height 11
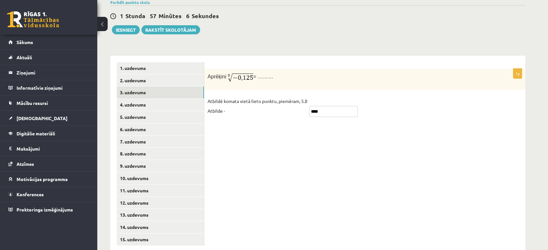
scroll to position [226, 0]
type input "****"
click at [153, 98] on link "4. uzdevums" at bounding box center [160, 104] width 87 height 12
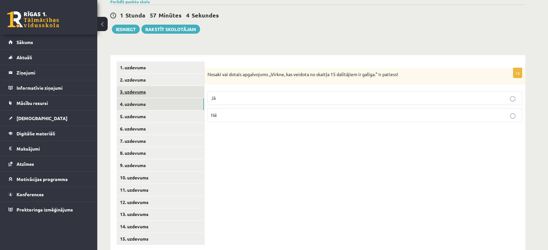
click at [155, 86] on link "3. uzdevums" at bounding box center [160, 92] width 87 height 12
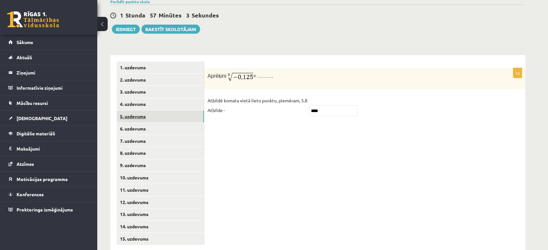
click at [156, 111] on link "5. uzdevums" at bounding box center [160, 117] width 87 height 12
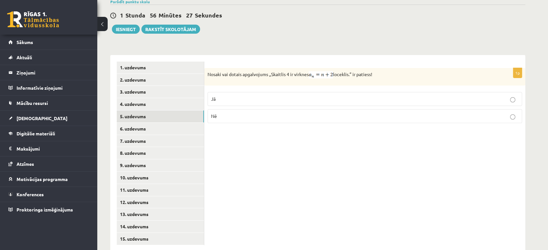
click at [498, 96] on p "Jā" at bounding box center [364, 99] width 307 height 7
click at [150, 123] on link "6. uzdevums" at bounding box center [160, 129] width 87 height 12
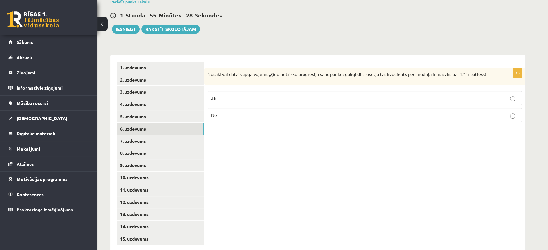
click at [276, 112] on p "Nē" at bounding box center [364, 115] width 307 height 7
click at [156, 135] on link "7. uzdevums" at bounding box center [160, 141] width 87 height 12
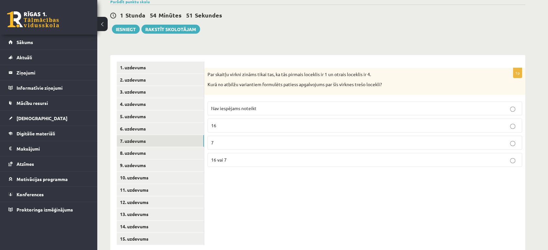
click at [261, 105] on p "Nav iespējams noteikt" at bounding box center [364, 108] width 307 height 7
click at [156, 147] on link "8. uzdevums" at bounding box center [160, 153] width 87 height 12
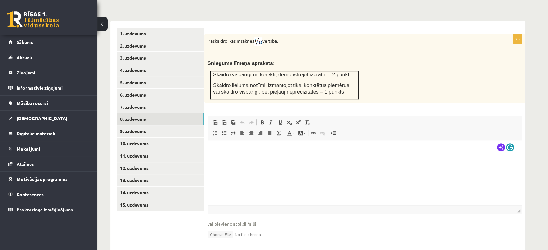
scroll to position [262, 0]
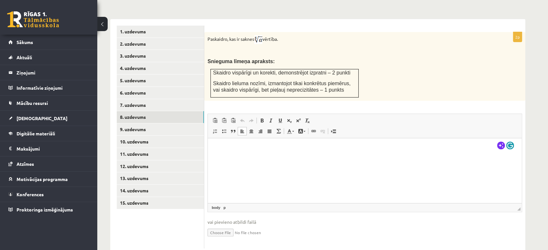
click at [318, 158] on html "Enable Ginger Cannot connect to Ginger Check your internet connection or reload…" at bounding box center [365, 148] width 314 height 20
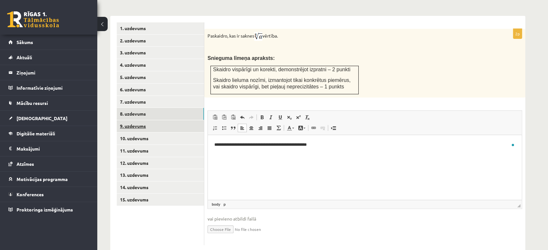
click at [166, 120] on link "9. uzdevums" at bounding box center [160, 126] width 87 height 12
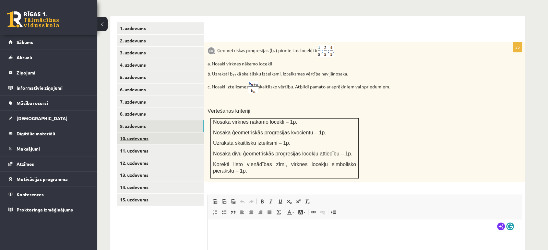
click at [151, 133] on link "10. uzdevums" at bounding box center [160, 139] width 87 height 12
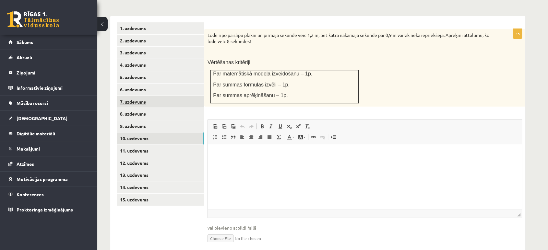
scroll to position [0, 0]
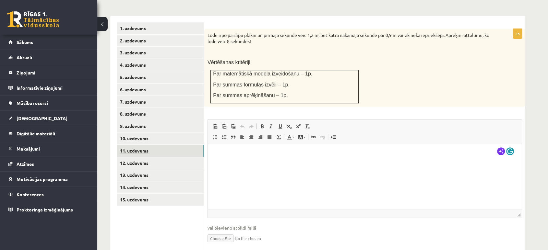
click at [164, 145] on link "11. uzdevums" at bounding box center [160, 151] width 87 height 12
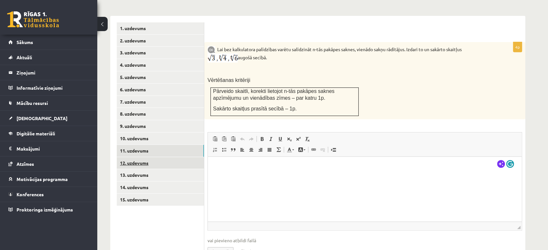
click at [175, 157] on link "12. uzdevums" at bounding box center [160, 163] width 87 height 12
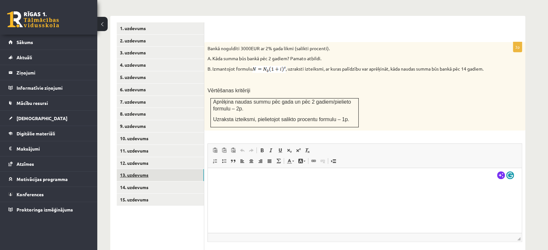
click at [194, 169] on link "13. uzdevums" at bounding box center [160, 175] width 87 height 12
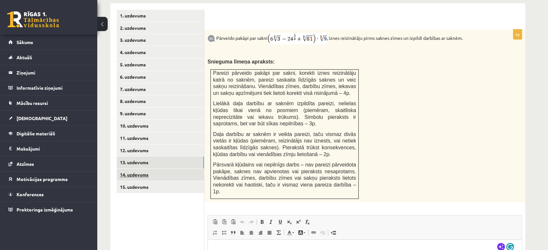
scroll to position [266, 0]
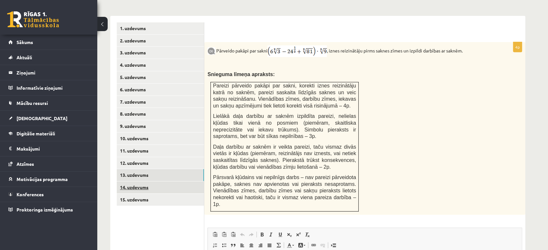
click at [179, 182] on link "14. uzdevums" at bounding box center [160, 188] width 87 height 12
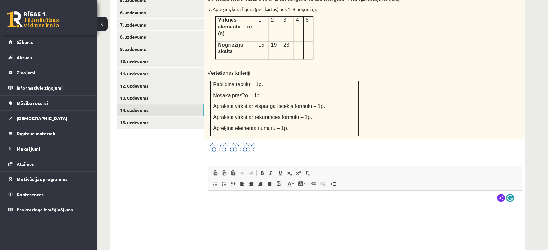
scroll to position [385, 0]
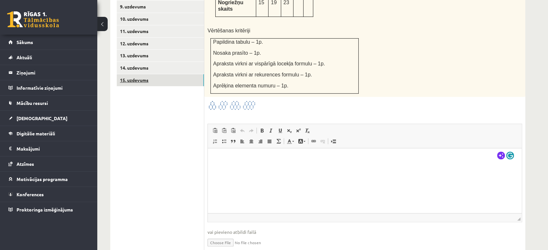
click at [163, 74] on link "15. uzdevums" at bounding box center [160, 80] width 87 height 12
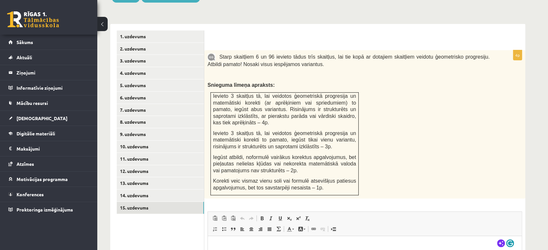
scroll to position [0, 0]
click at [163, 116] on link "8. uzdevums" at bounding box center [160, 122] width 87 height 12
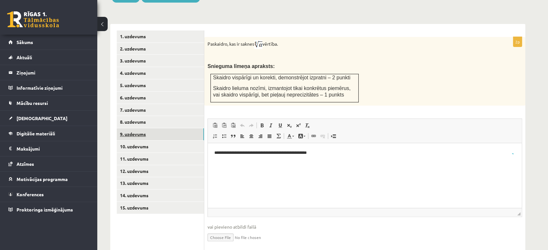
click at [163, 128] on link "9. uzdevums" at bounding box center [160, 134] width 87 height 12
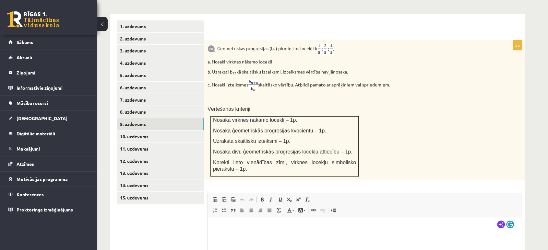
scroll to position [278, 0]
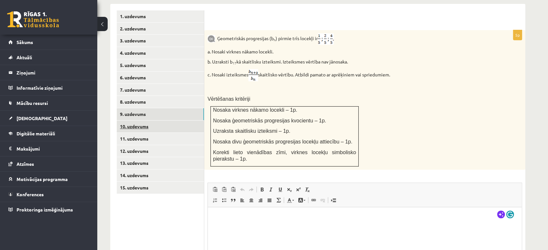
click at [158, 121] on link "10. uzdevums" at bounding box center [160, 127] width 87 height 12
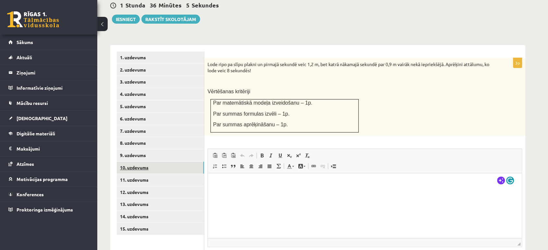
scroll to position [239, 0]
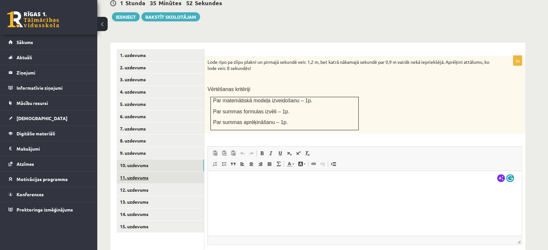
click at [144, 172] on link "11. uzdevums" at bounding box center [160, 178] width 87 height 12
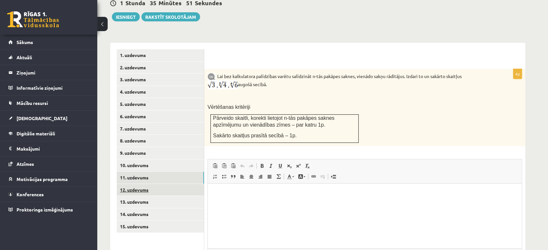
scroll to position [0, 0]
click at [149, 184] on link "12. uzdevums" at bounding box center [160, 190] width 87 height 12
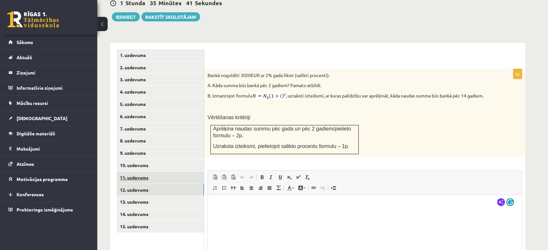
click at [145, 172] on link "11. uzdevums" at bounding box center [160, 178] width 87 height 12
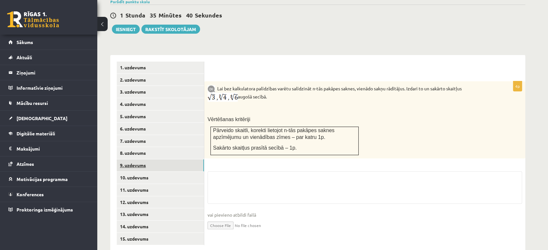
click at [146, 160] on link "9. uzdevums" at bounding box center [160, 166] width 87 height 12
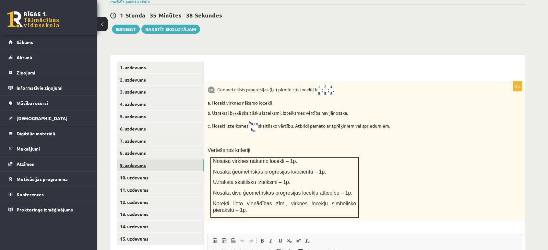
scroll to position [0, 0]
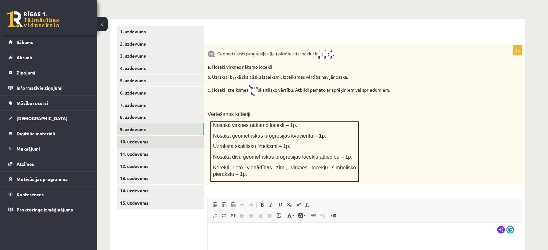
click at [150, 136] on link "10. uzdevums" at bounding box center [160, 142] width 87 height 12
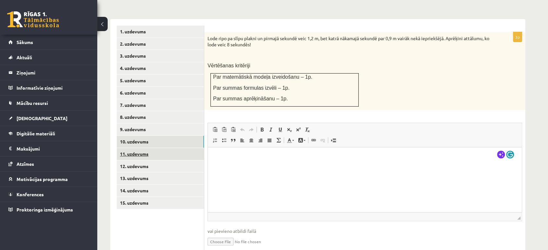
click at [152, 148] on link "11. uzdevums" at bounding box center [160, 154] width 87 height 12
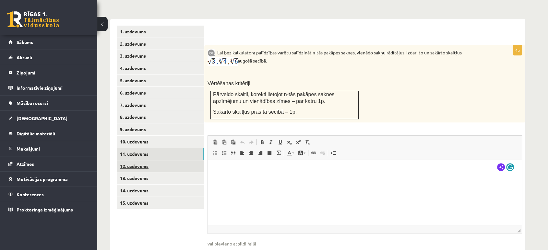
click at [159, 160] on link "12. uzdevums" at bounding box center [160, 166] width 87 height 12
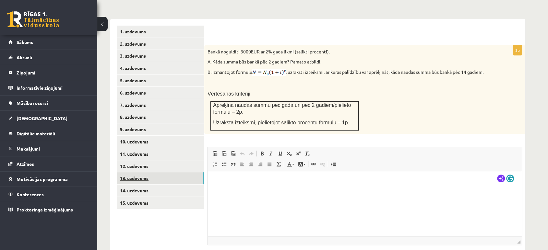
click at [154, 172] on link "13. uzdevums" at bounding box center [160, 178] width 87 height 12
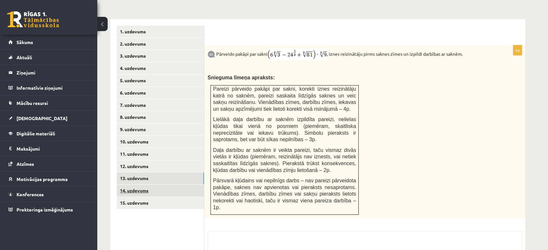
click at [152, 185] on link "14. uzdevums" at bounding box center [160, 191] width 87 height 12
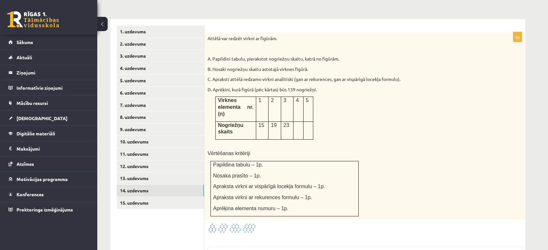
click at [159, 198] on ul "1. uzdevums 2. uzdevums 3. uzdevums 4. uzdevums 5. uzdevums 6. uzdevums 7. uzde…" at bounding box center [161, 171] width 88 height 291
click at [153, 197] on link "15. uzdevums" at bounding box center [160, 203] width 87 height 12
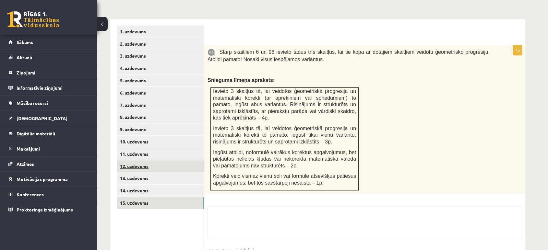
click at [149, 160] on link "12. uzdevums" at bounding box center [160, 166] width 87 height 12
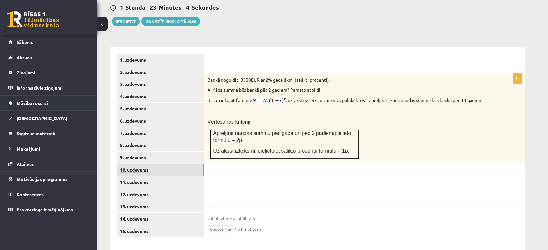
click at [150, 164] on link "10. uzdevums" at bounding box center [160, 170] width 87 height 12
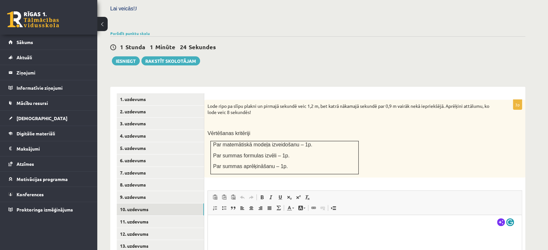
scroll to position [275, 0]
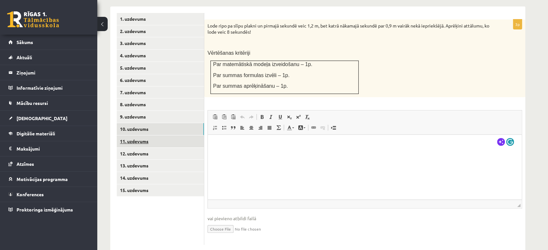
click at [174, 136] on link "11. uzdevums" at bounding box center [160, 142] width 87 height 12
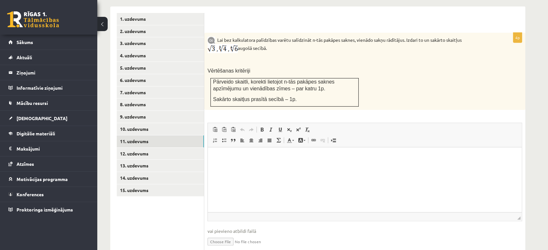
scroll to position [0, 0]
click at [134, 111] on link "9. uzdevums" at bounding box center [160, 117] width 87 height 12
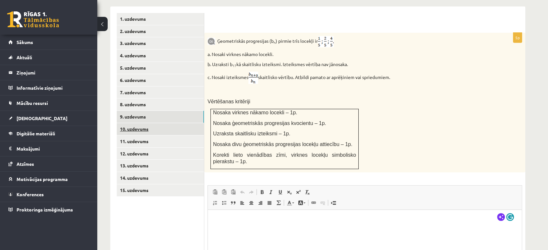
click at [133, 123] on link "10. uzdevums" at bounding box center [160, 129] width 87 height 12
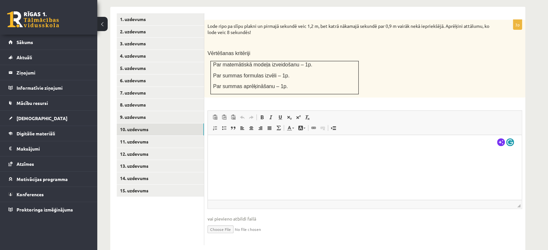
scroll to position [275, 0]
click at [173, 111] on link "9. uzdevums" at bounding box center [160, 117] width 87 height 12
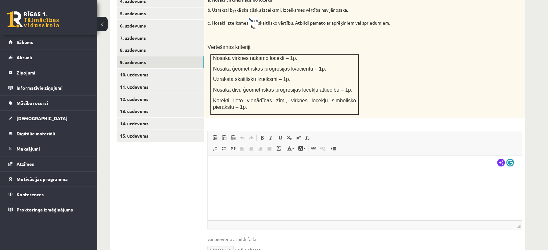
scroll to position [350, 0]
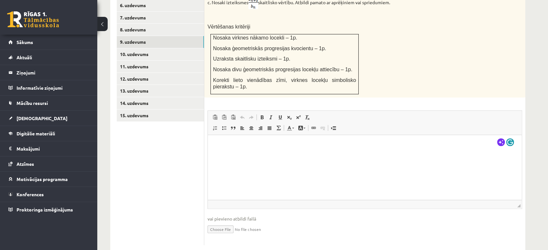
click at [221, 222] on input "file" at bounding box center [365, 228] width 314 height 13
type input "**********"
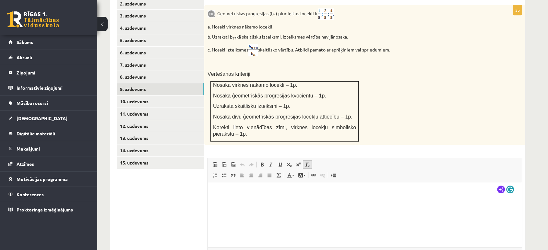
scroll to position [356, 0]
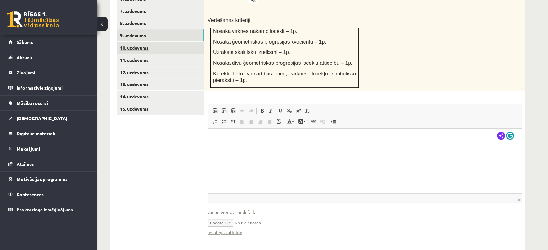
click at [151, 42] on link "10. uzdevums" at bounding box center [160, 48] width 87 height 12
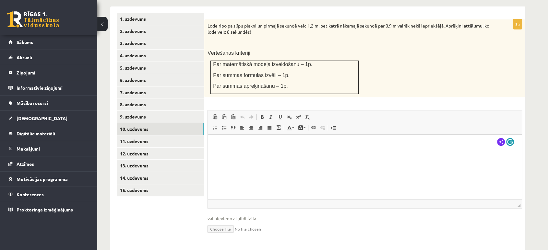
scroll to position [0, 0]
click at [224, 222] on input "file" at bounding box center [365, 228] width 314 height 13
type input "**********"
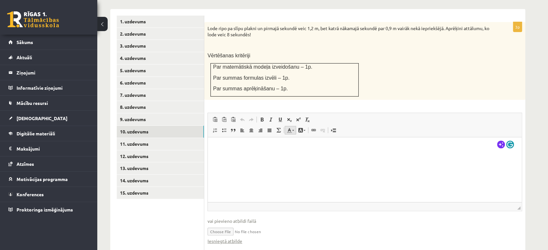
scroll to position [281, 0]
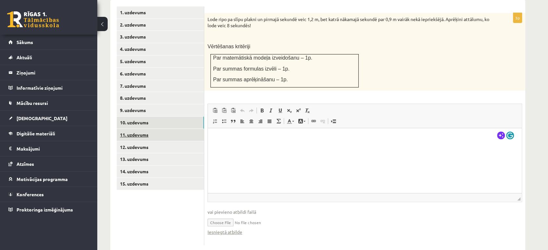
click at [158, 129] on link "11. uzdevums" at bounding box center [160, 135] width 87 height 12
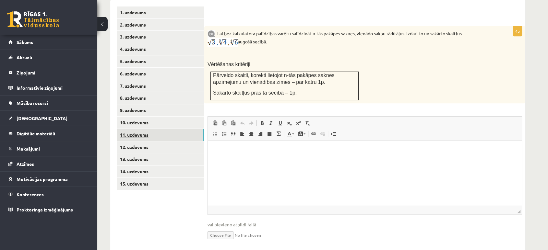
scroll to position [0, 0]
click at [216, 228] on input "file" at bounding box center [365, 234] width 314 height 13
type input "**********"
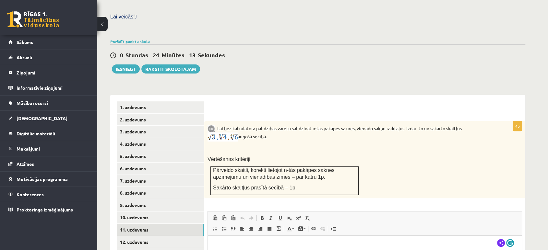
scroll to position [186, 0]
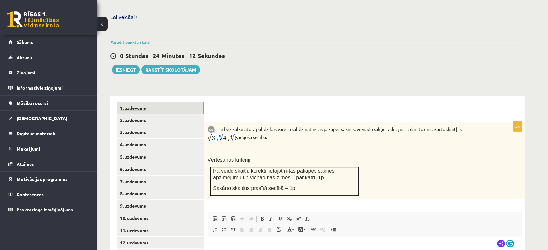
click at [162, 102] on link "1. uzdevums" at bounding box center [160, 108] width 87 height 12
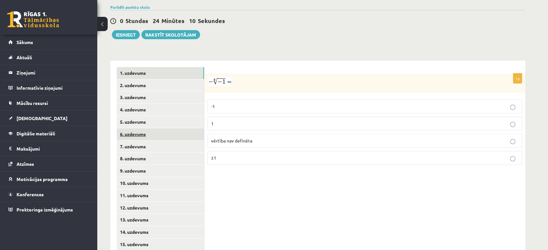
scroll to position [226, 0]
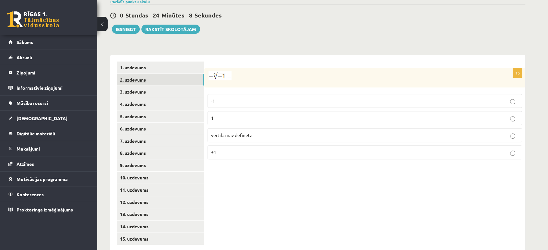
click at [156, 74] on link "2. uzdevums" at bounding box center [160, 80] width 87 height 12
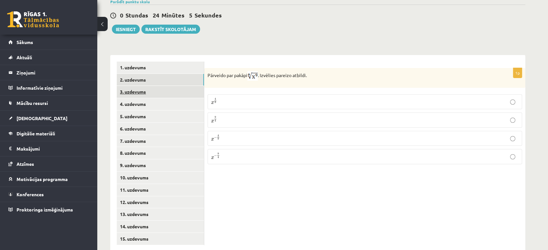
click at [155, 86] on link "3. uzdevums" at bounding box center [160, 92] width 87 height 12
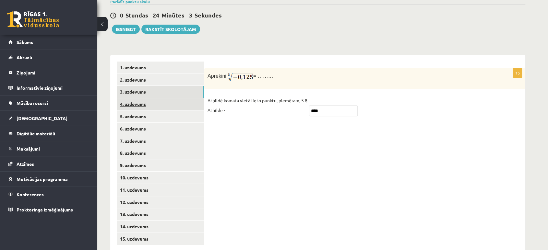
click at [156, 98] on link "4. uzdevums" at bounding box center [160, 104] width 87 height 12
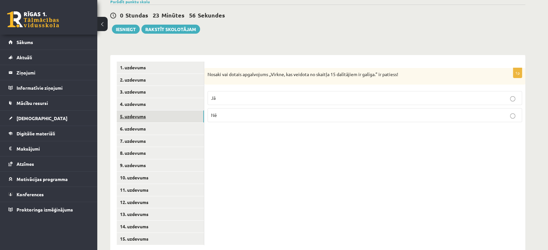
click at [159, 111] on link "5. uzdevums" at bounding box center [160, 117] width 87 height 12
click at [161, 123] on link "6. uzdevums" at bounding box center [160, 129] width 87 height 12
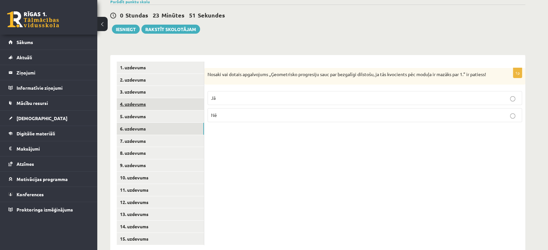
click at [150, 98] on link "4. uzdevums" at bounding box center [160, 104] width 87 height 12
click at [234, 95] on p "Jā" at bounding box center [364, 98] width 307 height 7
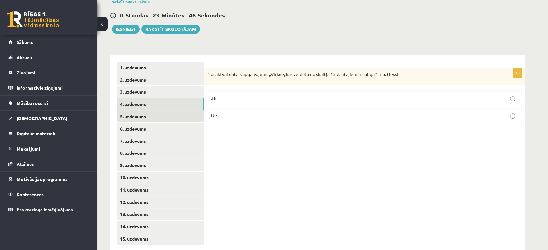
click at [171, 111] on link "5. uzdevums" at bounding box center [160, 117] width 87 height 12
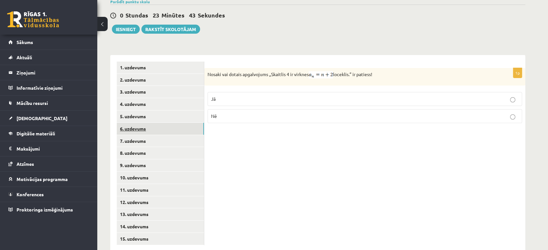
click at [165, 123] on link "6. uzdevums" at bounding box center [160, 129] width 87 height 12
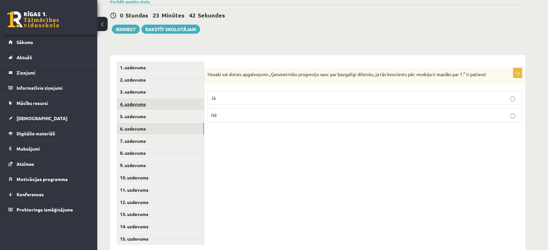
click at [163, 98] on link "4. uzdevums" at bounding box center [160, 104] width 87 height 12
click at [163, 123] on link "6. uzdevums" at bounding box center [160, 129] width 87 height 12
click at [165, 111] on link "5. uzdevums" at bounding box center [160, 117] width 87 height 12
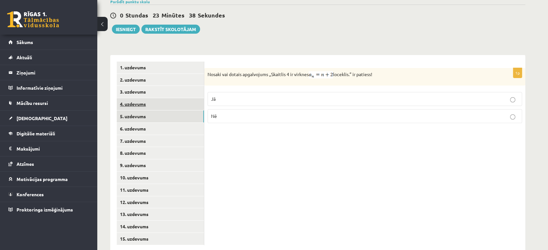
click at [162, 98] on link "4. uzdevums" at bounding box center [160, 104] width 87 height 12
click at [253, 112] on p "Nē" at bounding box center [364, 115] width 307 height 7
click at [161, 111] on link "5. uzdevums" at bounding box center [160, 117] width 87 height 12
click at [160, 123] on link "6. uzdevums" at bounding box center [160, 129] width 87 height 12
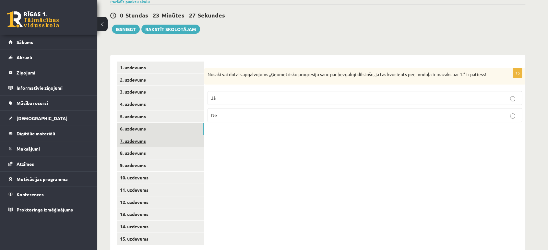
click at [158, 135] on link "7. uzdevums" at bounding box center [160, 141] width 87 height 12
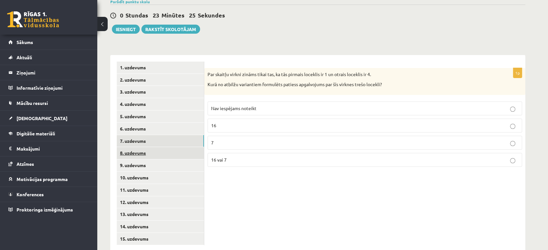
click at [154, 147] on link "8. uzdevums" at bounding box center [160, 153] width 87 height 12
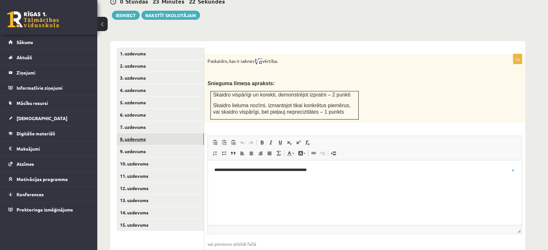
scroll to position [262, 0]
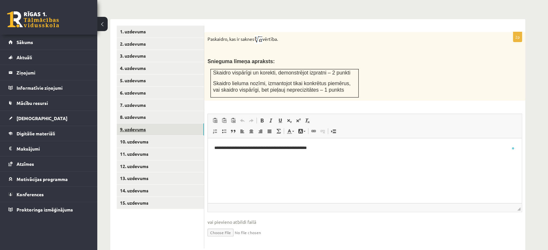
click at [153, 124] on link "9. uzdevums" at bounding box center [160, 130] width 87 height 12
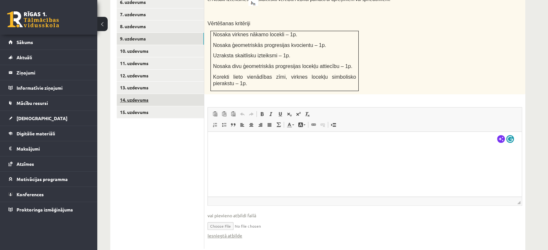
scroll to position [356, 0]
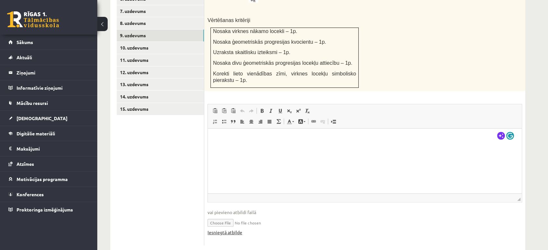
click at [234, 229] on link "Iesniegtā atbilde" at bounding box center [225, 232] width 35 height 7
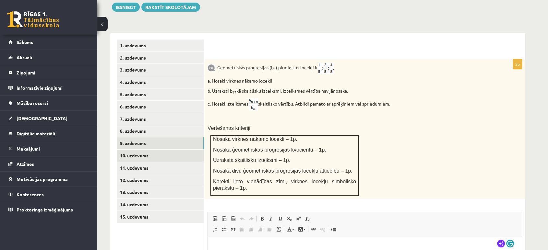
click at [152, 150] on link "10. uzdevums" at bounding box center [160, 156] width 87 height 12
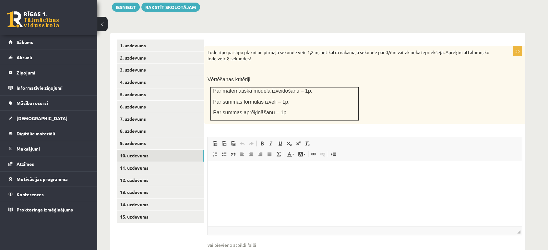
scroll to position [0, 0]
click at [229, 181] on html "Enable Ginger Cannot connect to Ginger Check your internet connection or reload…" at bounding box center [365, 171] width 314 height 20
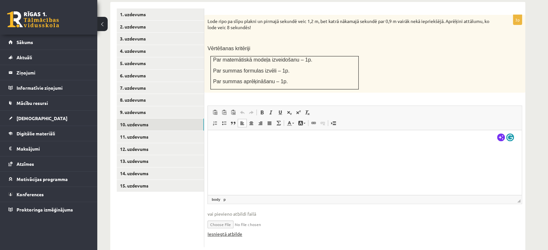
scroll to position [281, 0]
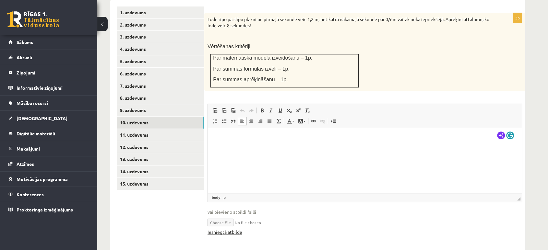
click at [236, 229] on link "Iesniegtā atbilde" at bounding box center [225, 232] width 35 height 7
click at [155, 129] on link "11. uzdevums" at bounding box center [160, 135] width 87 height 12
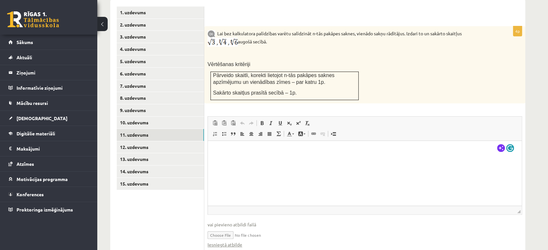
scroll to position [0, 0]
click at [235, 242] on link "Iesniegtā atbilde" at bounding box center [225, 245] width 35 height 7
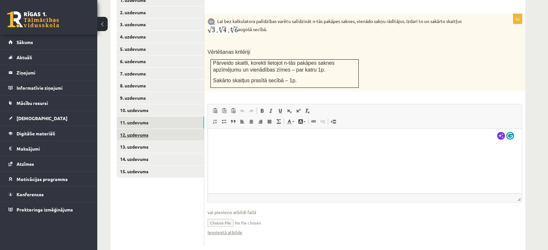
click at [159, 129] on link "12. uzdevums" at bounding box center [160, 135] width 87 height 12
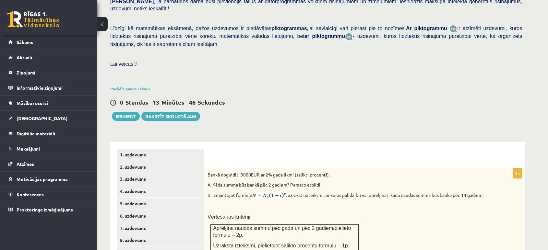
scroll to position [252, 0]
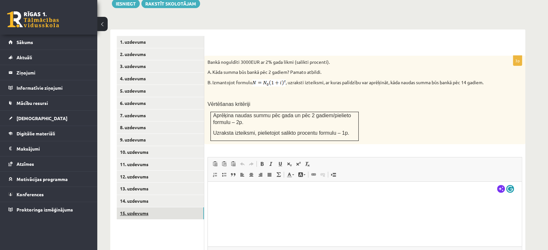
click at [185, 208] on link "15. uzdevums" at bounding box center [160, 214] width 87 height 12
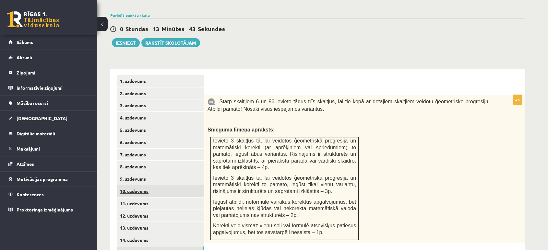
scroll to position [185, 0]
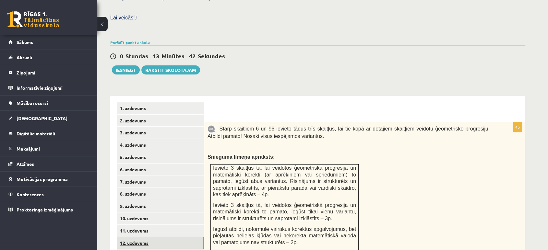
click at [163, 237] on link "12. uzdevums" at bounding box center [160, 243] width 87 height 12
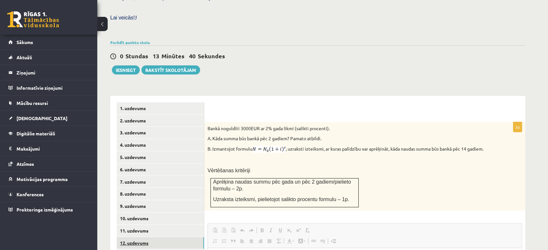
scroll to position [0, 0]
click at [167, 139] on link "4. uzdevums" at bounding box center [160, 145] width 87 height 12
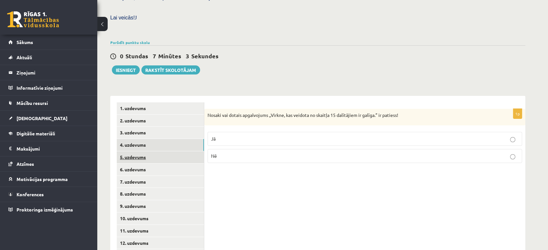
click at [162, 151] on link "5. uzdevums" at bounding box center [160, 157] width 87 height 12
click at [158, 164] on link "6. uzdevums" at bounding box center [160, 170] width 87 height 12
click at [152, 139] on link "4. uzdevums" at bounding box center [160, 145] width 87 height 12
click at [155, 151] on link "5. uzdevums" at bounding box center [160, 157] width 87 height 12
click at [157, 164] on link "6. uzdevums" at bounding box center [160, 170] width 87 height 12
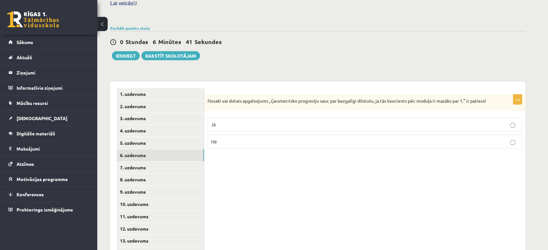
scroll to position [226, 0]
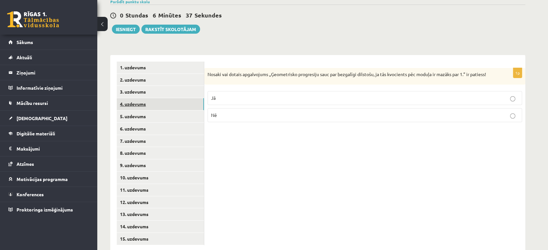
click at [151, 98] on link "4. uzdevums" at bounding box center [160, 104] width 87 height 12
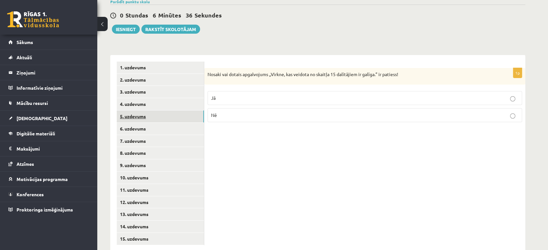
click at [151, 111] on link "5. uzdevums" at bounding box center [160, 117] width 87 height 12
click at [149, 123] on link "6. uzdevums" at bounding box center [160, 129] width 87 height 12
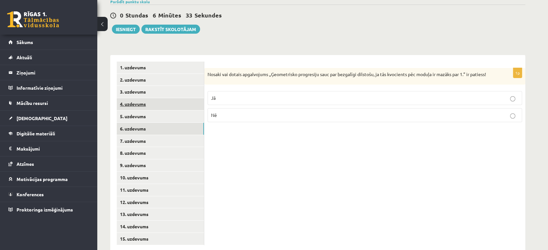
click at [151, 98] on link "4. uzdevums" at bounding box center [160, 104] width 87 height 12
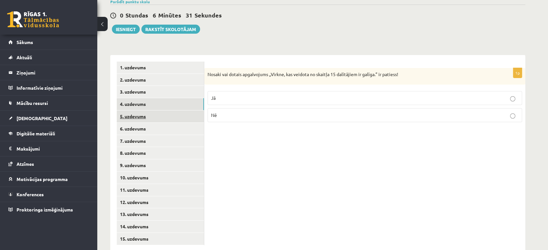
click at [150, 111] on link "5. uzdevums" at bounding box center [160, 117] width 87 height 12
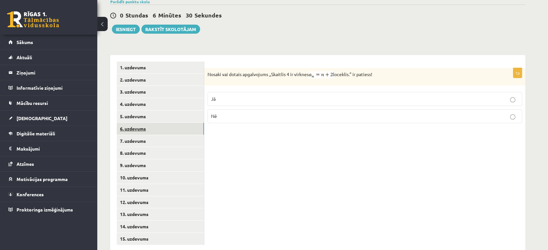
click at [149, 123] on link "6. uzdevums" at bounding box center [160, 129] width 87 height 12
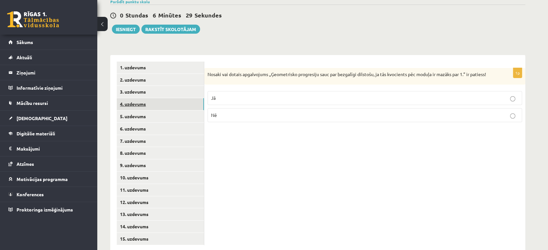
click at [149, 98] on link "4. uzdevums" at bounding box center [160, 104] width 87 height 12
click at [150, 111] on link "5. uzdevums" at bounding box center [160, 117] width 87 height 12
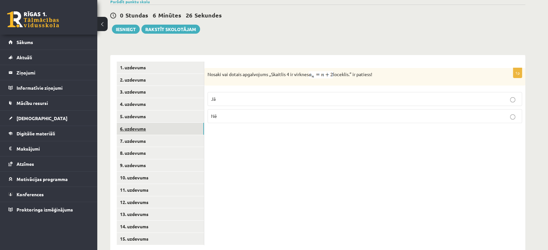
click at [149, 123] on link "6. uzdevums" at bounding box center [160, 129] width 87 height 12
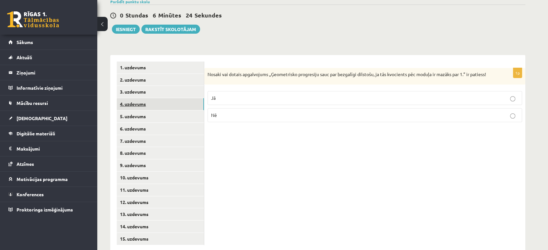
drag, startPoint x: 160, startPoint y: 91, endPoint x: 161, endPoint y: 101, distance: 9.2
click at [159, 98] on link "4. uzdevums" at bounding box center [160, 104] width 87 height 12
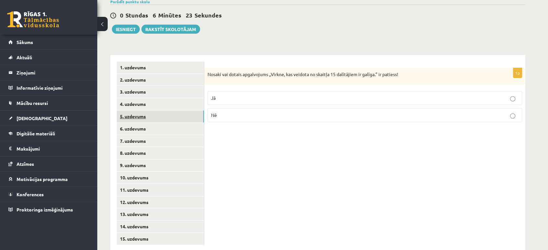
click at [161, 111] on link "5. uzdevums" at bounding box center [160, 117] width 87 height 12
click at [159, 123] on link "6. uzdevums" at bounding box center [160, 129] width 87 height 12
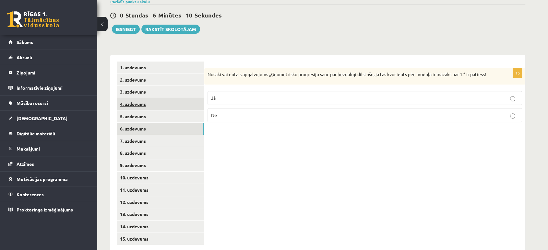
click at [148, 98] on link "4. uzdevums" at bounding box center [160, 104] width 87 height 12
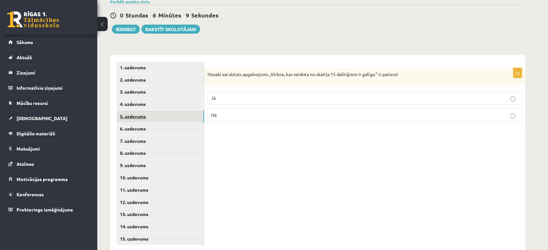
click at [148, 111] on link "5. uzdevums" at bounding box center [160, 117] width 87 height 12
click at [150, 123] on link "6. uzdevums" at bounding box center [160, 129] width 87 height 12
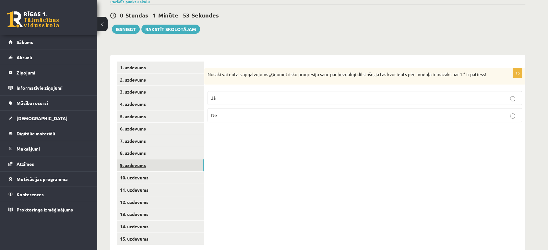
click at [160, 160] on link "9. uzdevums" at bounding box center [160, 166] width 87 height 12
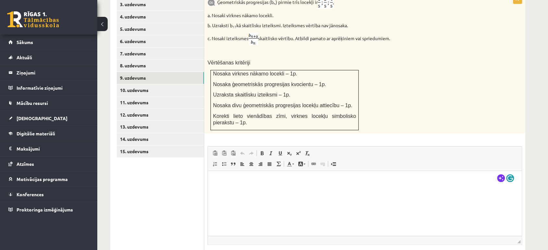
scroll to position [356, 0]
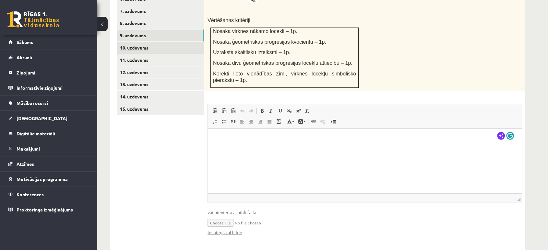
click at [151, 42] on link "10. uzdevums" at bounding box center [160, 48] width 87 height 12
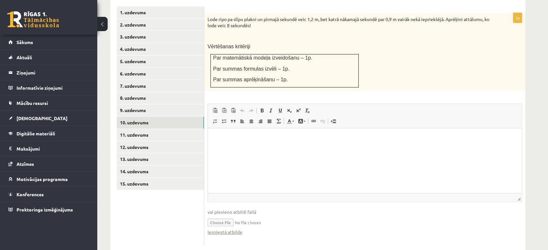
scroll to position [0, 0]
click at [156, 129] on link "11. uzdevums" at bounding box center [160, 135] width 87 height 12
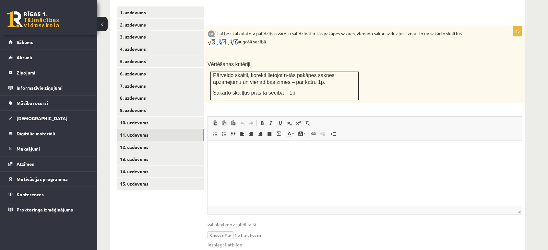
click at [175, 184] on ul "1. uzdevums 2. uzdevums 3. uzdevums 4. uzdevums 5. uzdevums 6. uzdevums 7. uzde…" at bounding box center [161, 132] width 88 height 252
click at [158, 141] on link "12. uzdevums" at bounding box center [160, 147] width 87 height 12
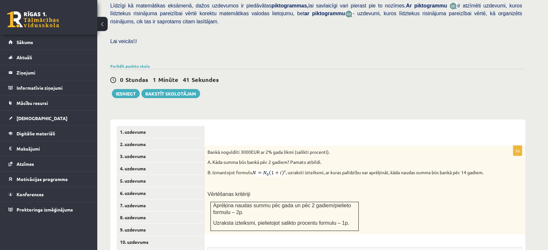
scroll to position [137, 0]
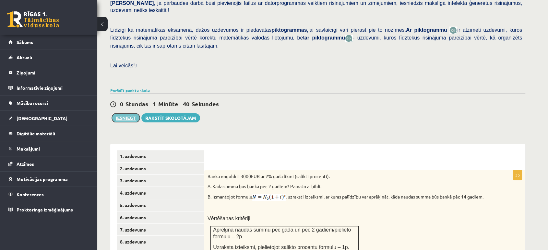
click at [125, 113] on button "Iesniegt" at bounding box center [126, 117] width 28 height 9
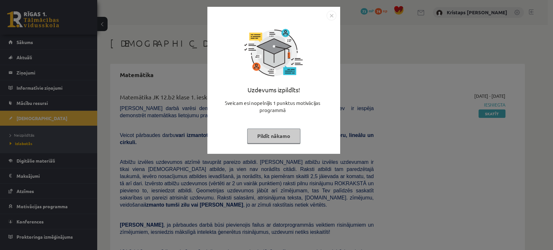
click at [279, 137] on button "Pildīt nākamo" at bounding box center [273, 136] width 53 height 15
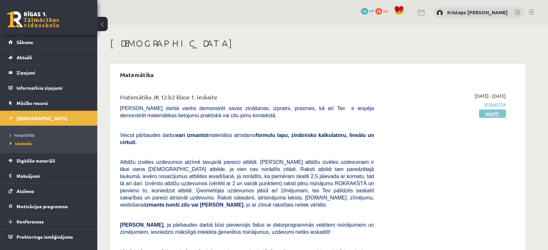
click at [499, 113] on link "Skatīt" at bounding box center [492, 114] width 27 height 8
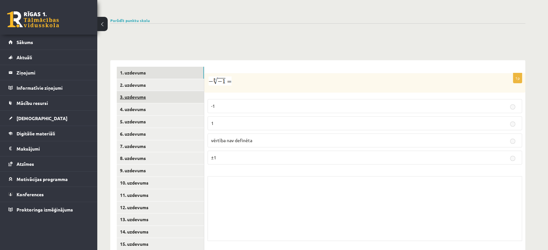
scroll to position [212, 0]
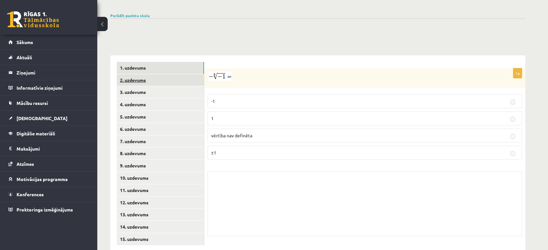
click at [181, 74] on link "2. uzdevums" at bounding box center [160, 80] width 87 height 12
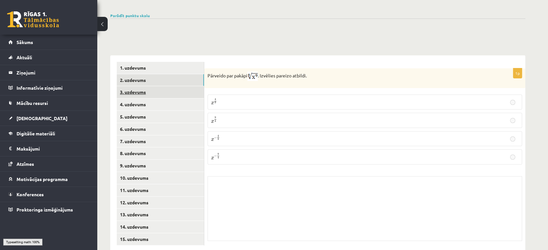
click at [179, 86] on link "3. uzdevums" at bounding box center [160, 92] width 87 height 12
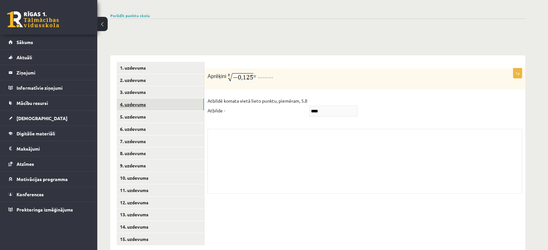
click at [181, 99] on link "4. uzdevums" at bounding box center [160, 105] width 87 height 12
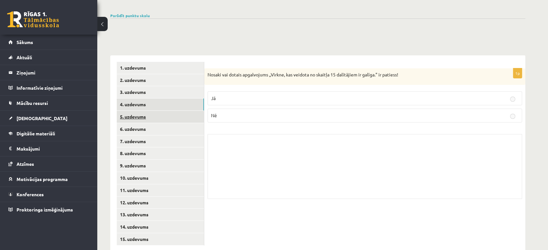
click at [182, 111] on link "5. uzdevums" at bounding box center [160, 117] width 87 height 12
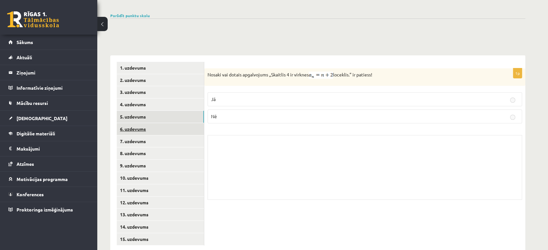
click at [180, 123] on link "6. uzdevums" at bounding box center [160, 129] width 87 height 12
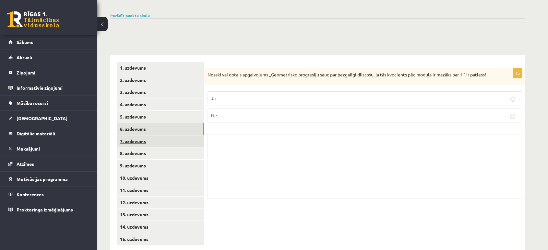
click at [177, 136] on link "7. uzdevums" at bounding box center [160, 142] width 87 height 12
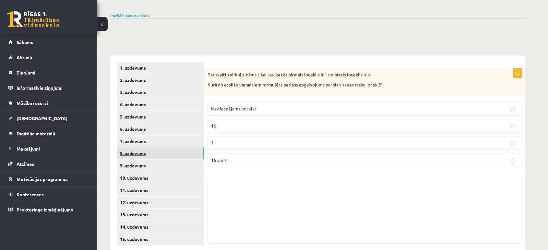
click at [178, 148] on link "8. uzdevums" at bounding box center [160, 154] width 87 height 12
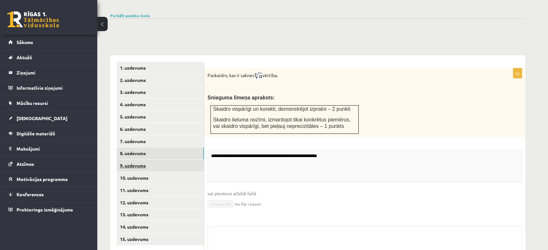
click at [177, 160] on link "9. uzdevums" at bounding box center [160, 166] width 87 height 12
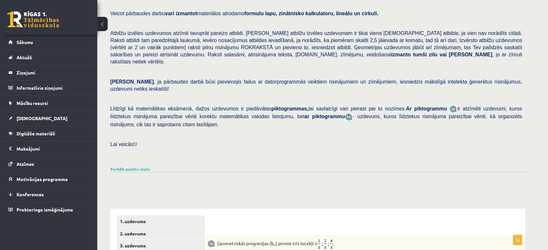
scroll to position [57, 0]
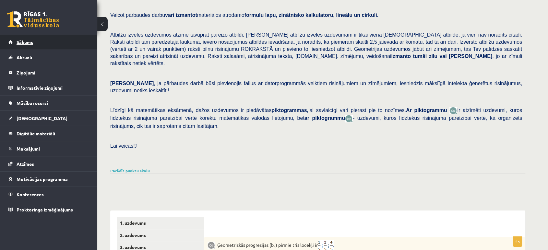
click at [55, 40] on link "Sākums" at bounding box center [48, 42] width 81 height 15
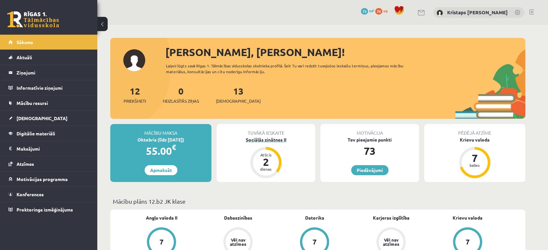
click at [268, 141] on div "Sociālās zinātnes II" at bounding box center [266, 139] width 99 height 7
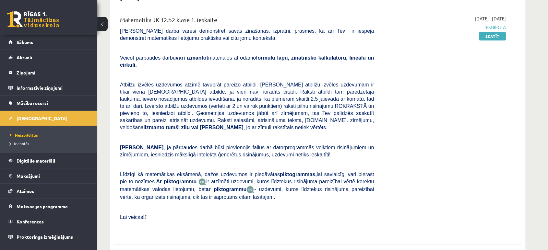
scroll to position [216, 0]
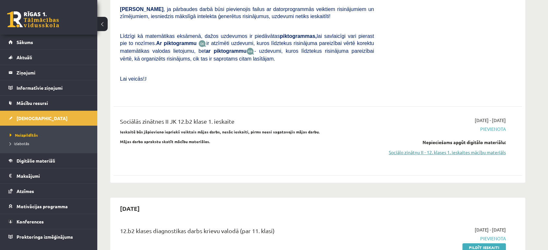
click at [468, 149] on link "Sociālo zinātņu II - 12. klases 1. ieskaites mācību materiāls" at bounding box center [445, 152] width 122 height 7
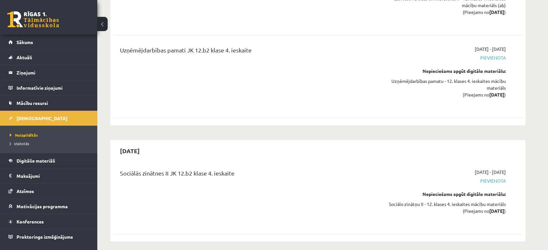
scroll to position [3409, 0]
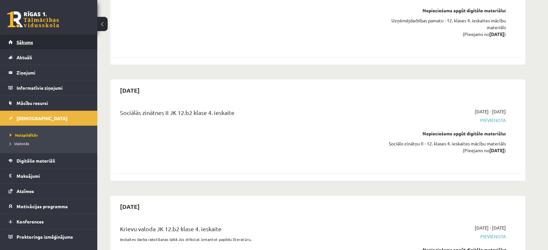
click at [58, 46] on link "Sākums" at bounding box center [48, 42] width 81 height 15
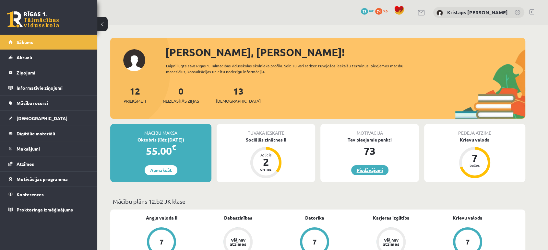
click at [376, 172] on link "Piedāvājumi" at bounding box center [369, 170] width 37 height 10
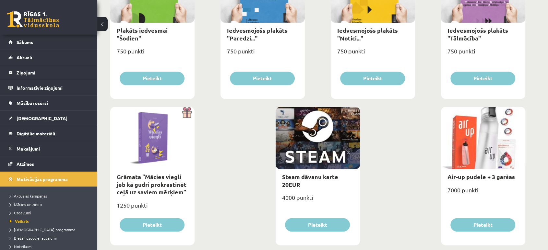
scroll to position [745, 0]
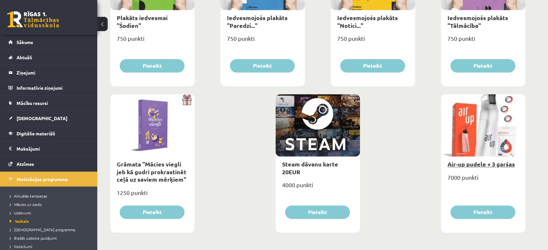
click at [503, 167] on link "Air-up pudele + 3 garšas" at bounding box center [480, 163] width 67 height 7
type input "*"
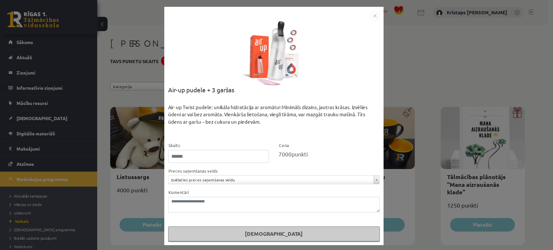
click at [399, 64] on div "**********" at bounding box center [276, 125] width 553 height 250
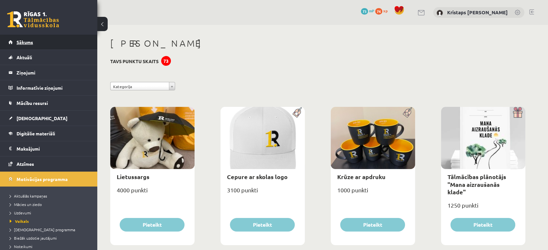
click at [57, 46] on link "Sākums" at bounding box center [48, 42] width 81 height 15
